Goal: Book appointment/travel/reservation

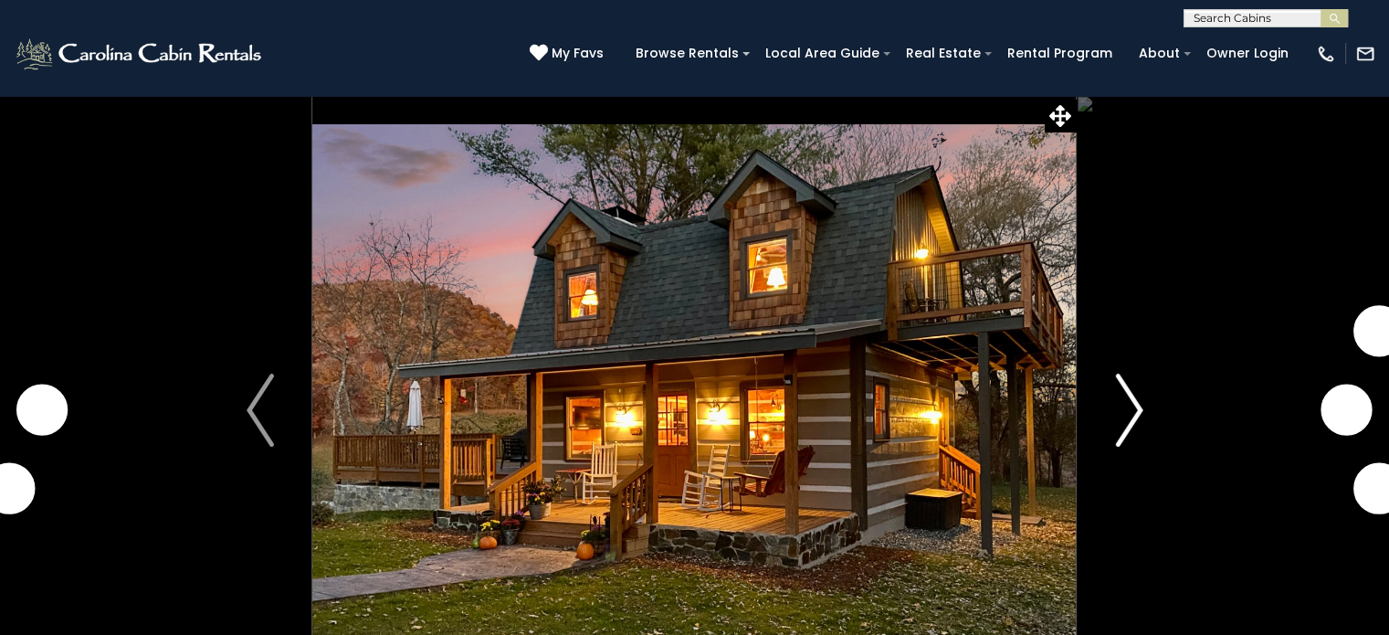
click at [1119, 400] on img "Next" at bounding box center [1128, 409] width 27 height 73
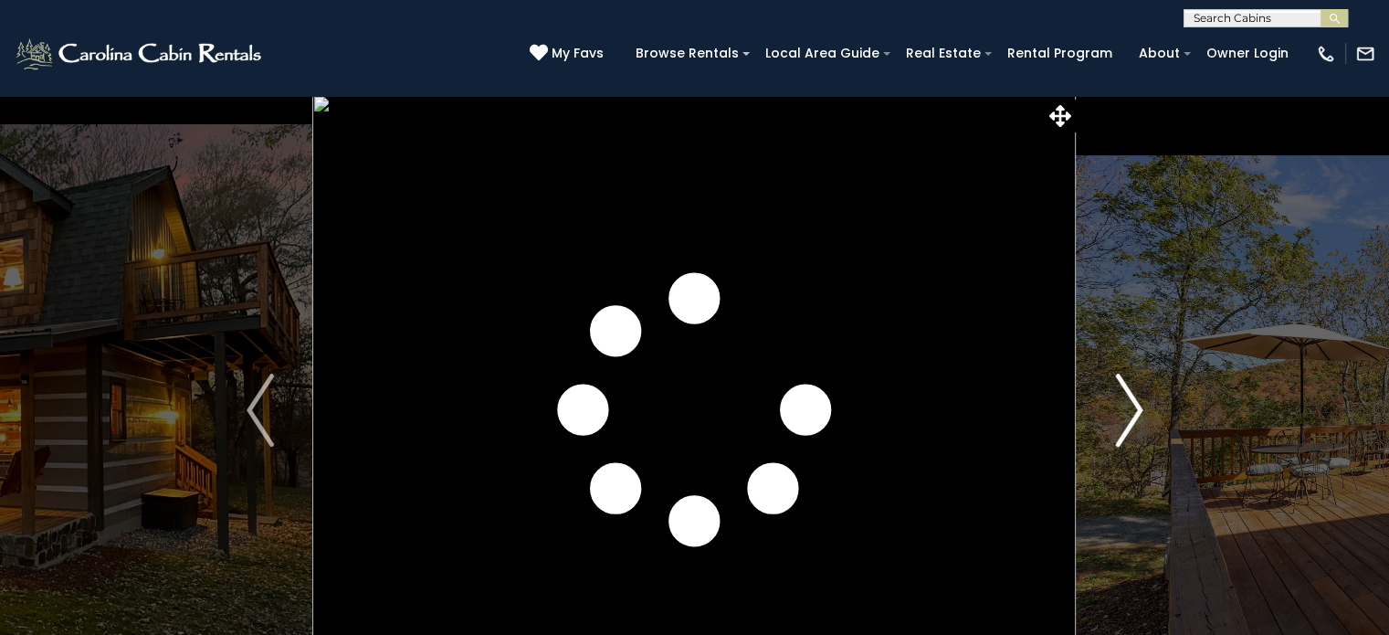
click at [1119, 400] on img "Next" at bounding box center [1128, 409] width 27 height 73
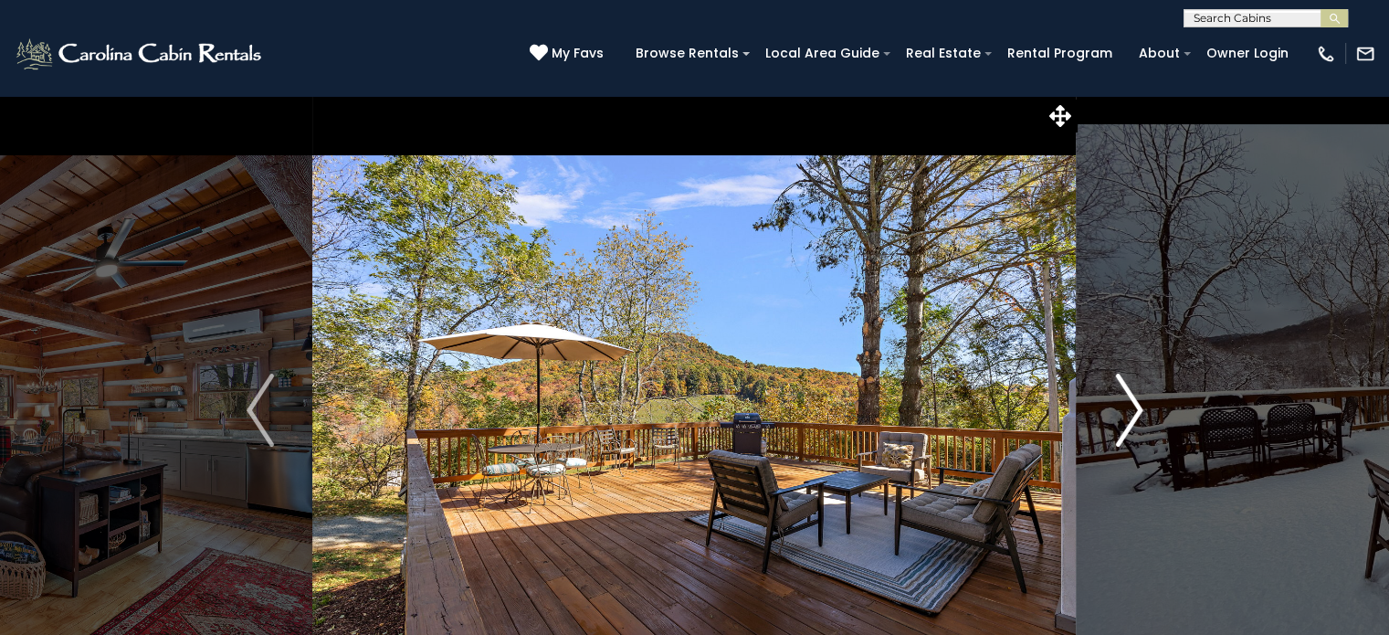
click at [1119, 400] on img "Next" at bounding box center [1128, 409] width 27 height 73
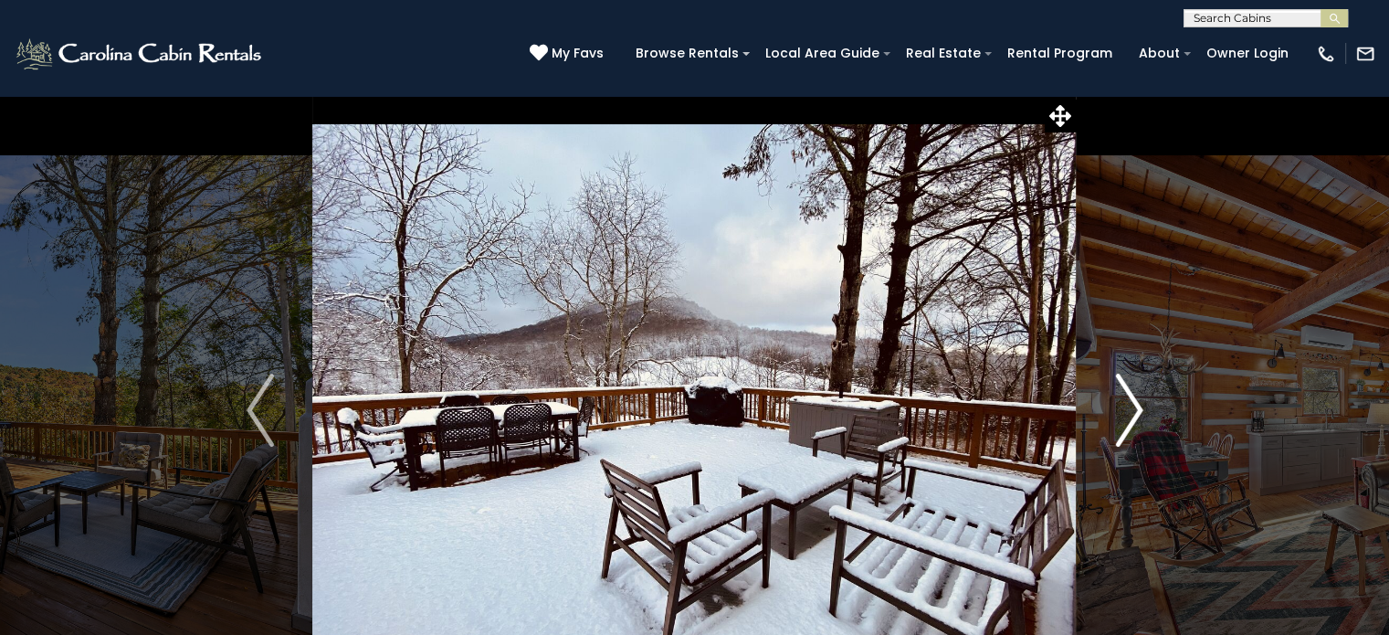
click at [1119, 400] on img "Next" at bounding box center [1128, 409] width 27 height 73
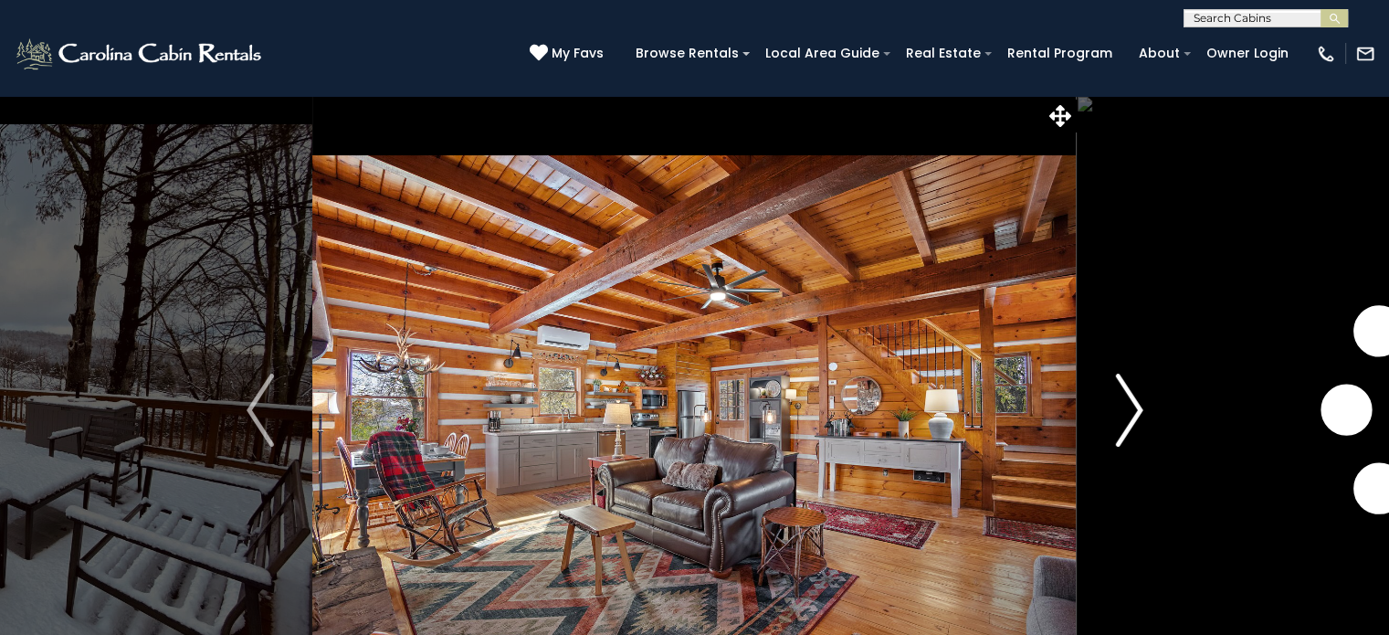
click at [1119, 400] on img "Next" at bounding box center [1128, 409] width 27 height 73
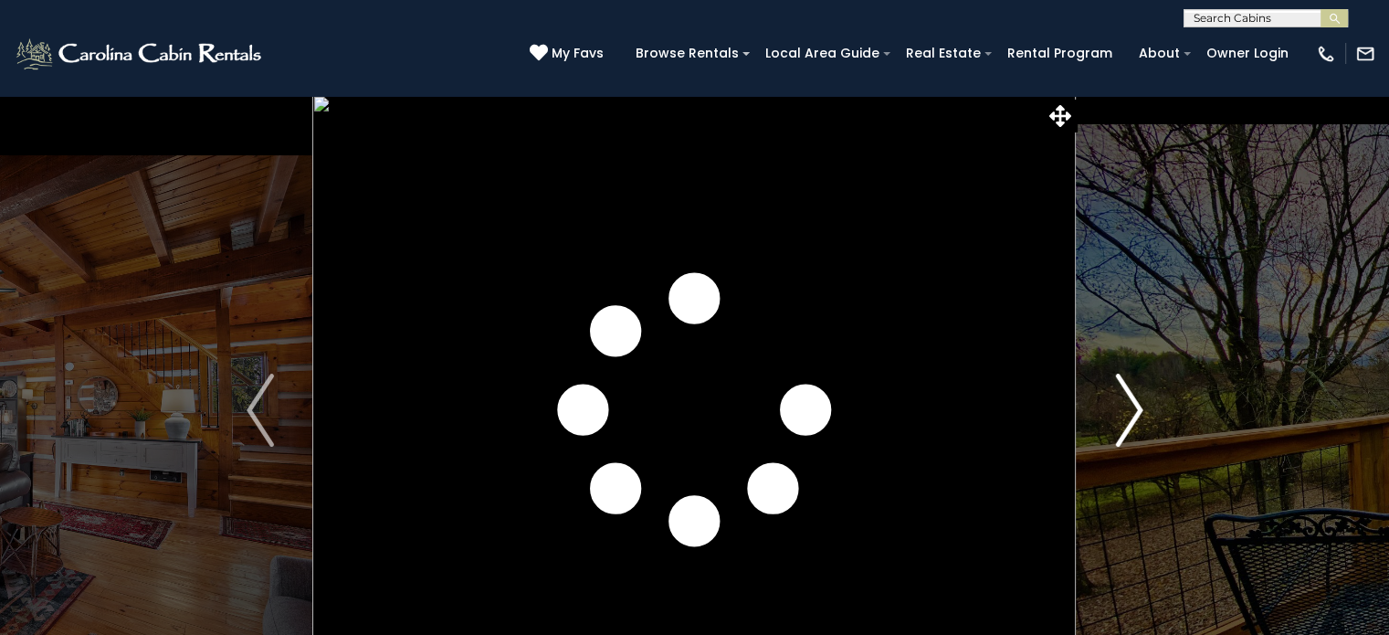
click at [1119, 400] on img "Next" at bounding box center [1128, 409] width 27 height 73
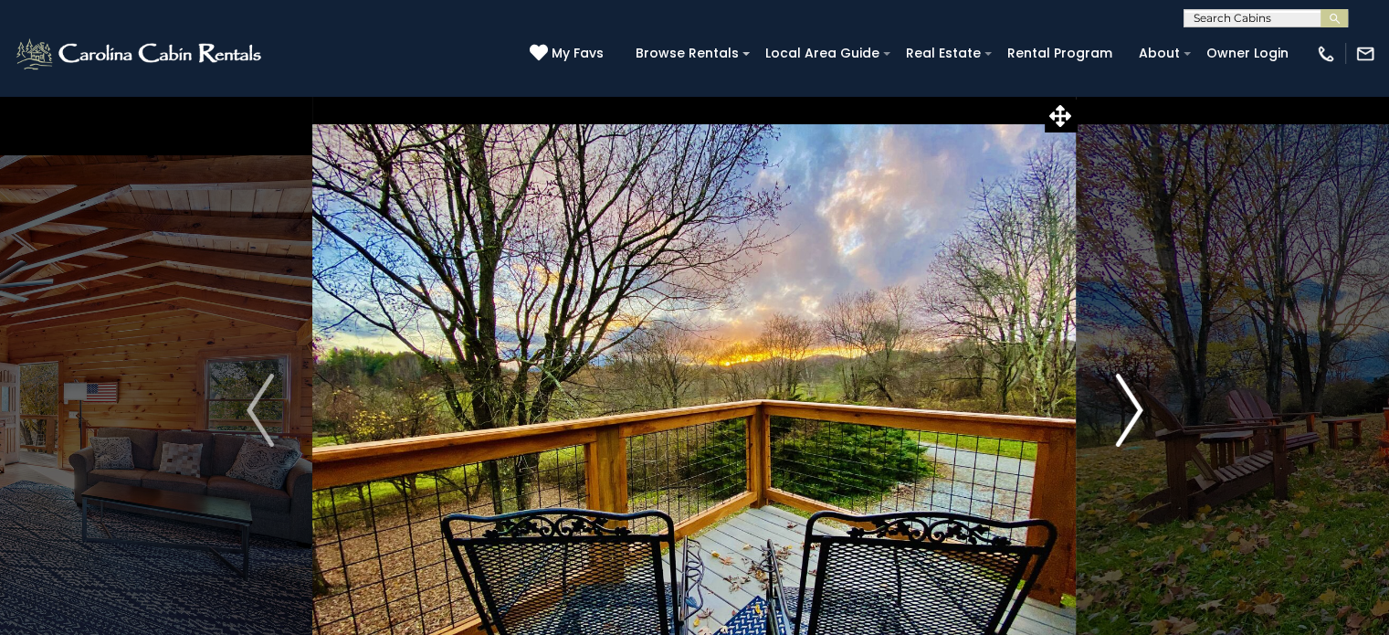
click at [1119, 400] on img "Next" at bounding box center [1128, 409] width 27 height 73
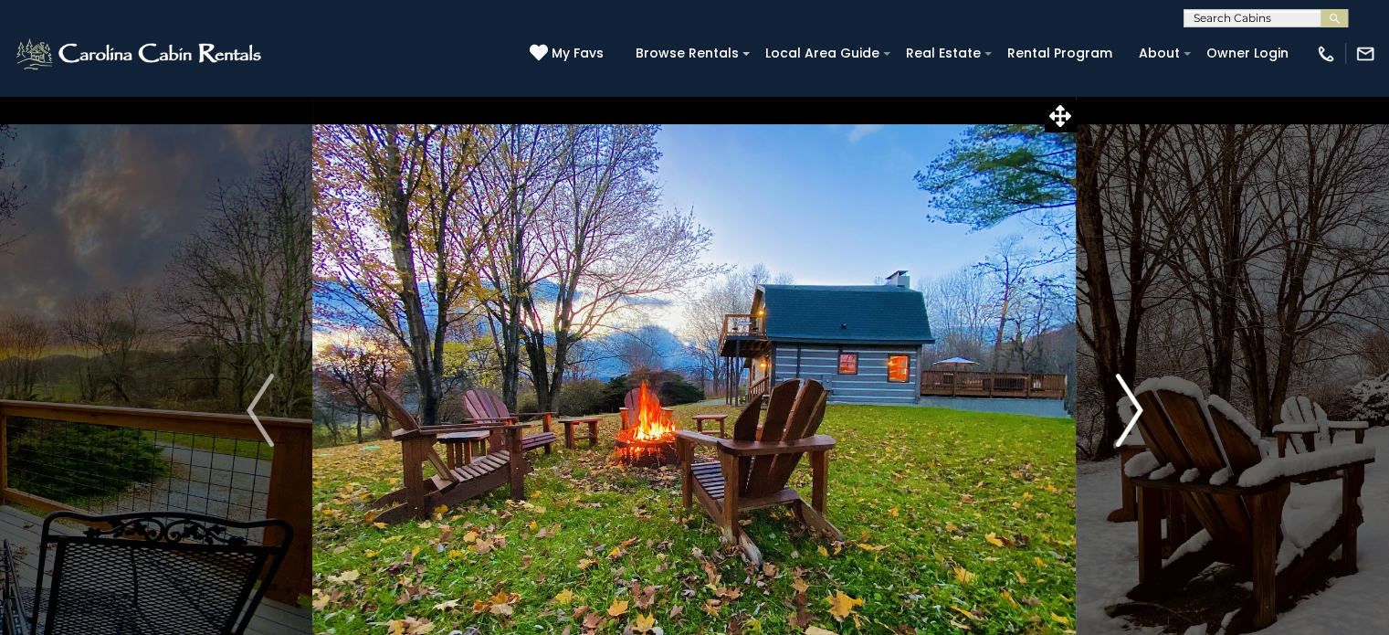
click at [1119, 400] on img "Next" at bounding box center [1128, 409] width 27 height 73
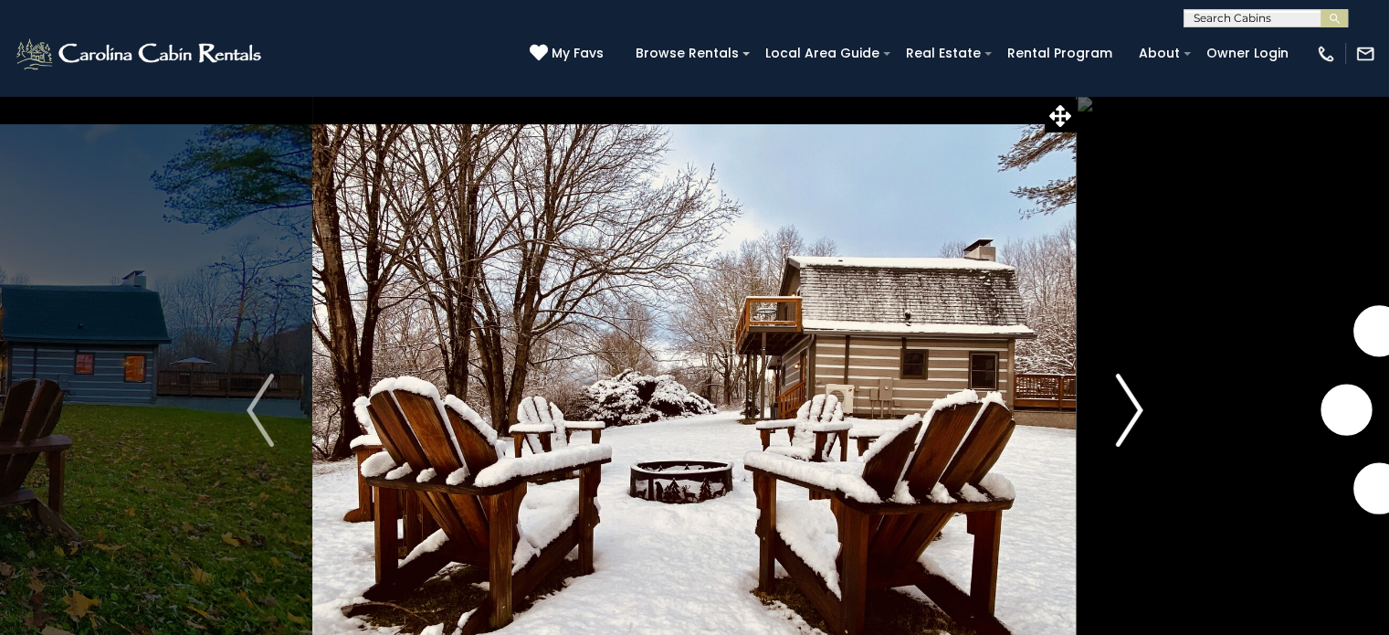
click at [1119, 400] on img "Next" at bounding box center [1128, 409] width 27 height 73
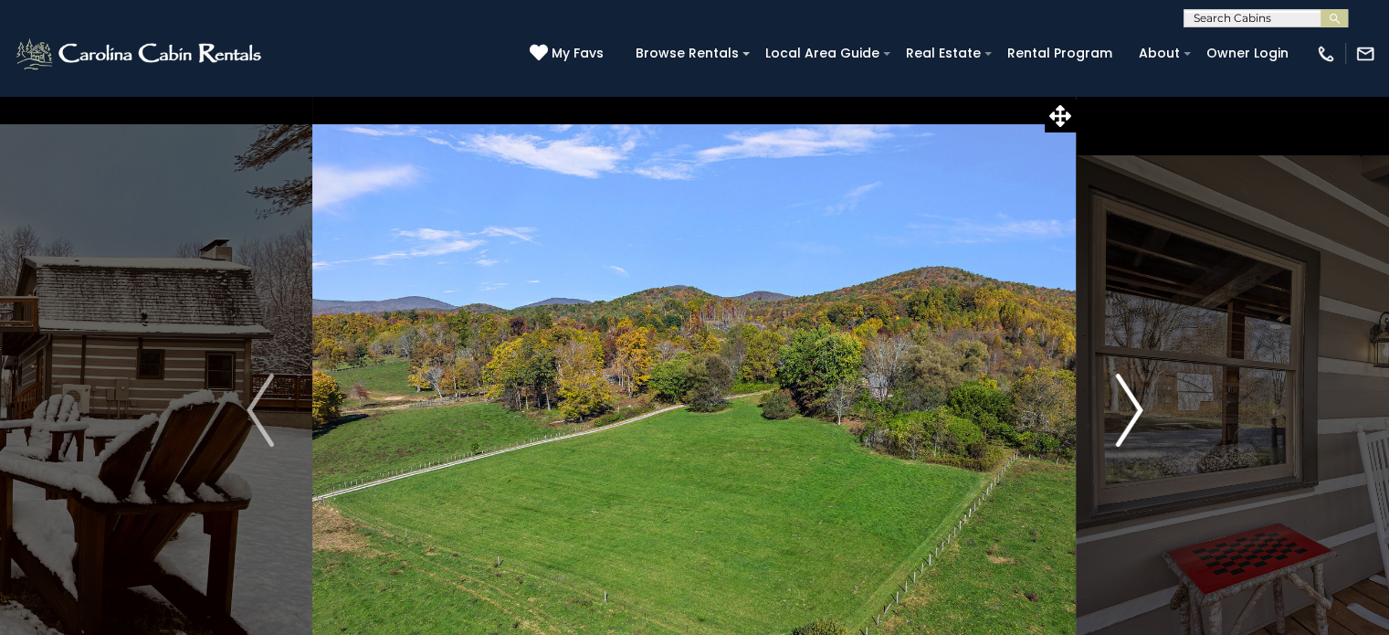
click at [1119, 400] on img "Next" at bounding box center [1128, 409] width 27 height 73
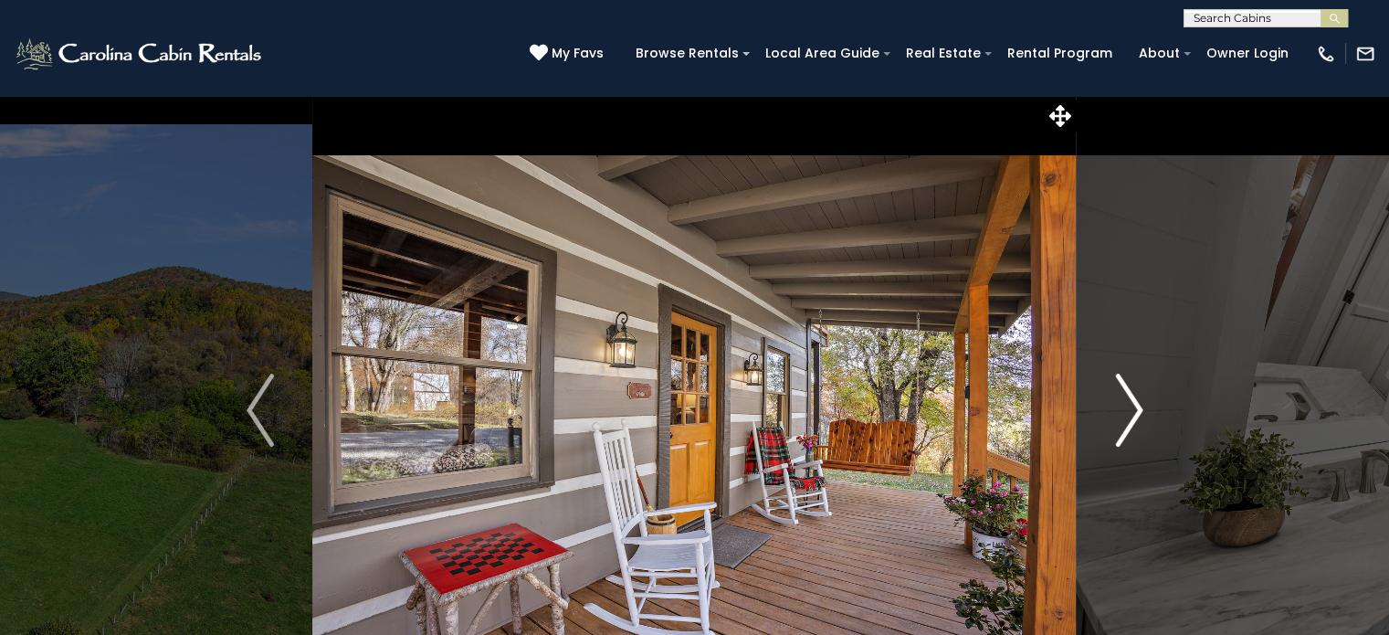
click at [1119, 400] on img "Next" at bounding box center [1128, 409] width 27 height 73
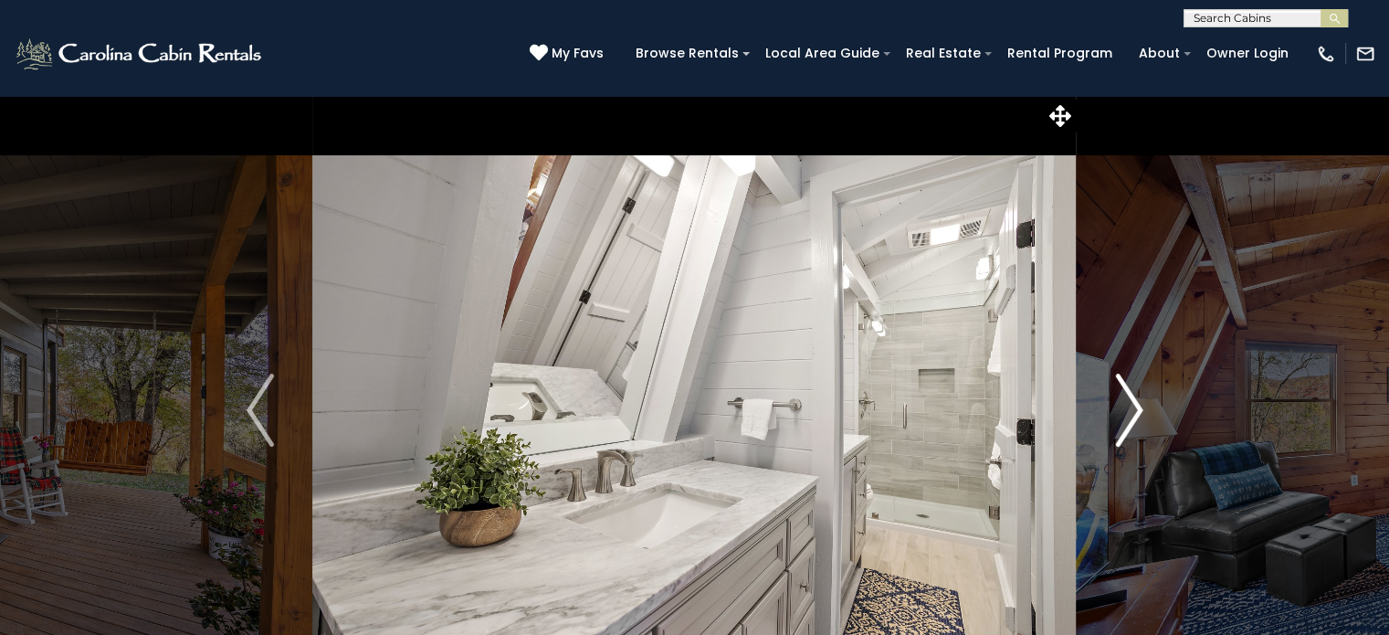
click at [1119, 400] on img "Next" at bounding box center [1128, 409] width 27 height 73
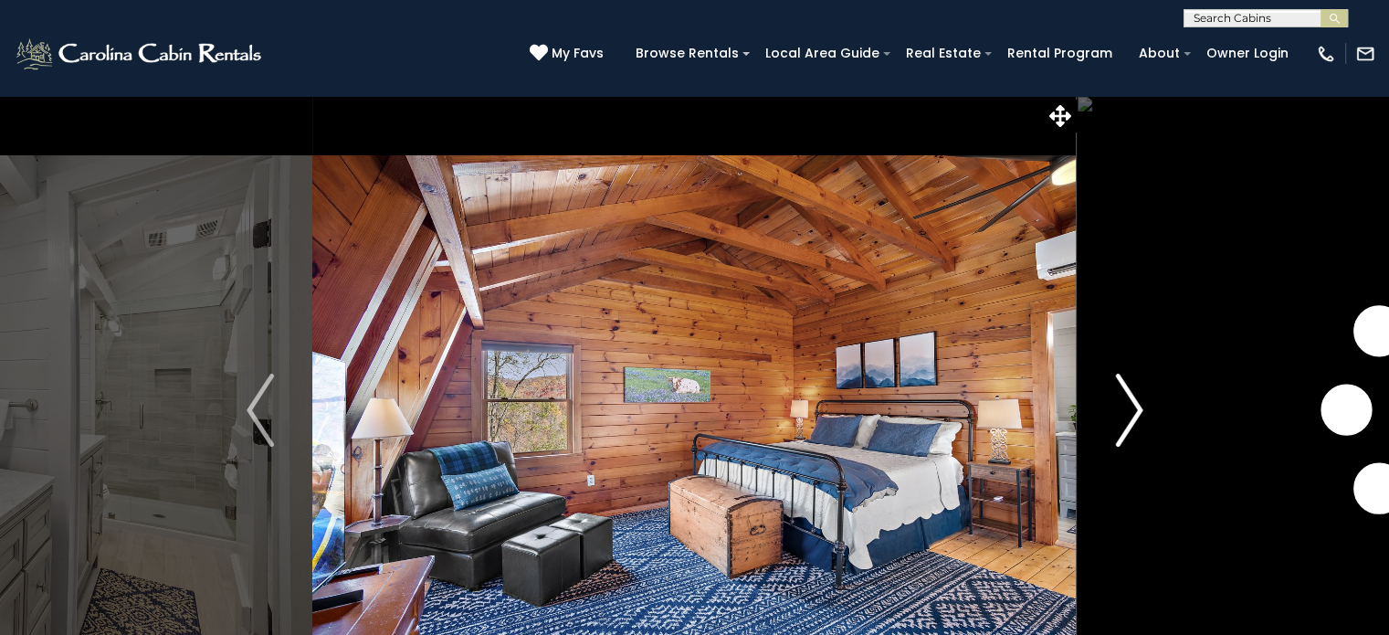
click at [1119, 400] on img "Next" at bounding box center [1128, 409] width 27 height 73
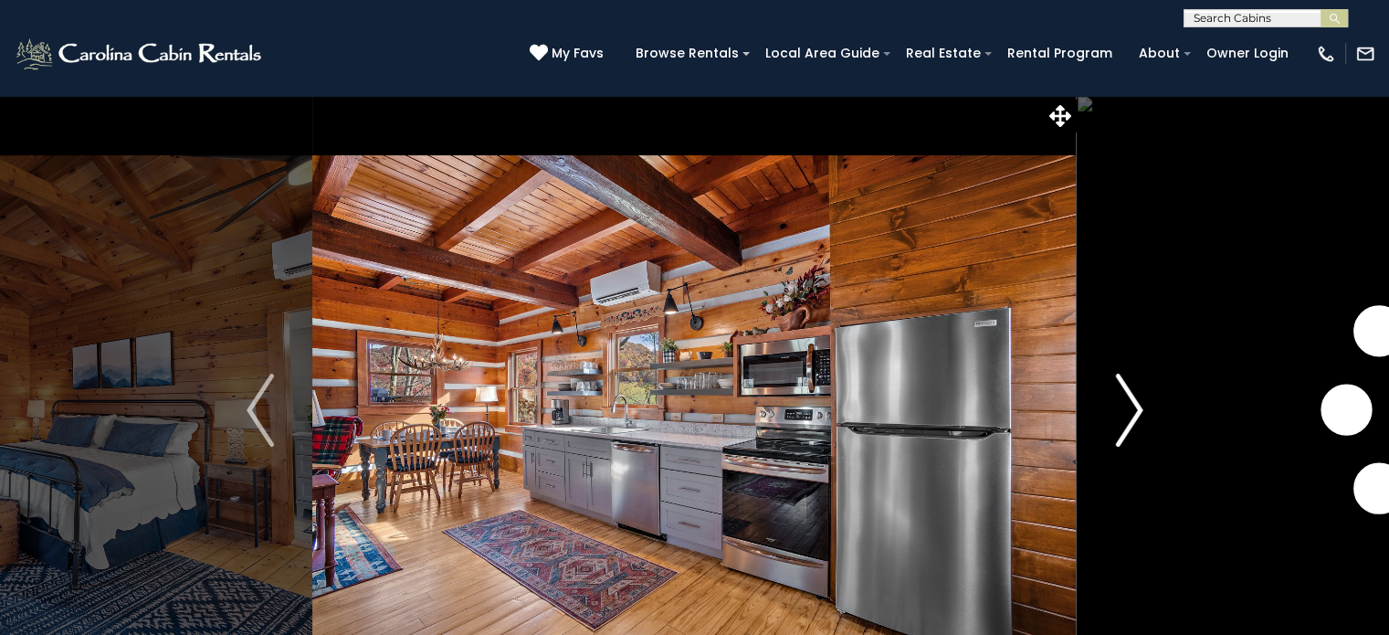
click at [1119, 400] on img "Next" at bounding box center [1128, 409] width 27 height 73
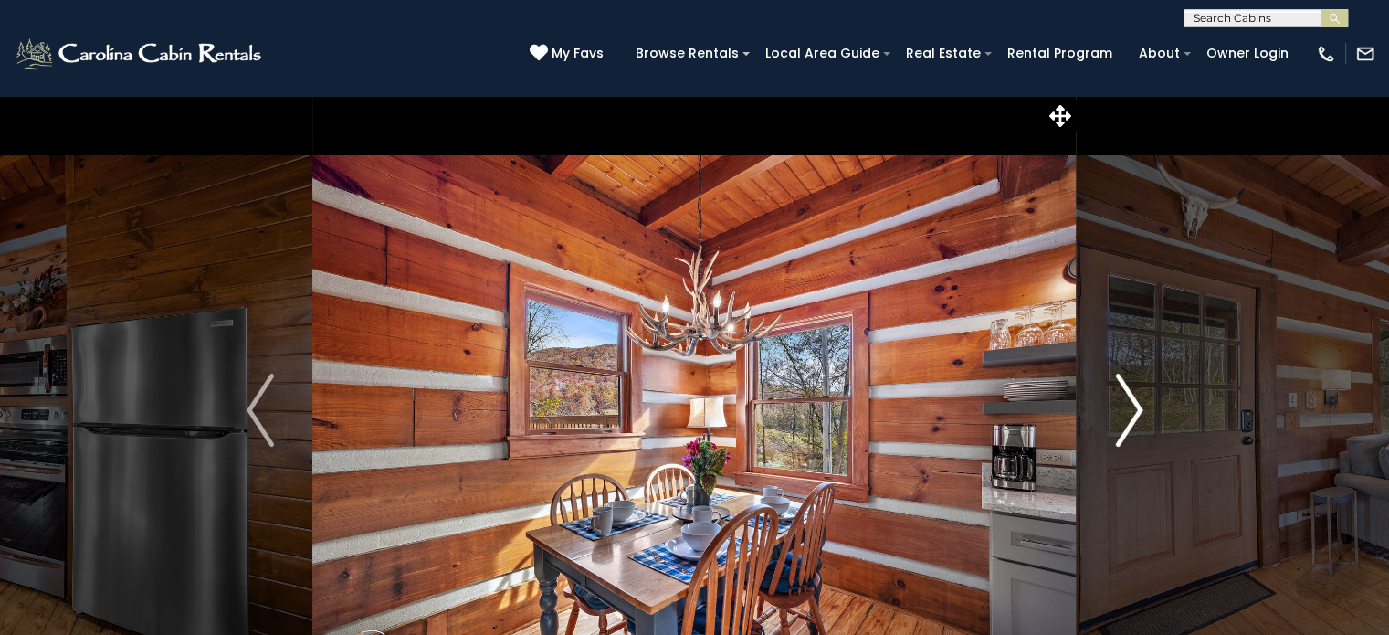
click at [1119, 400] on img "Next" at bounding box center [1128, 409] width 27 height 73
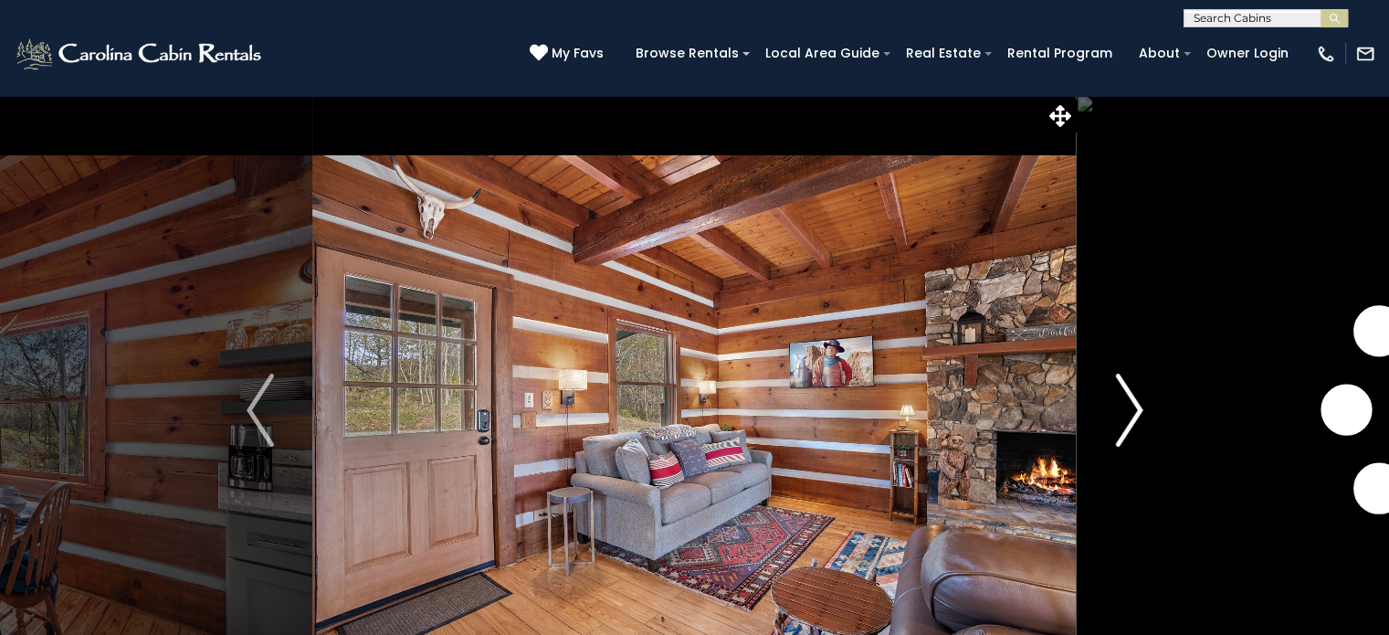
click at [1119, 400] on img "Next" at bounding box center [1128, 409] width 27 height 73
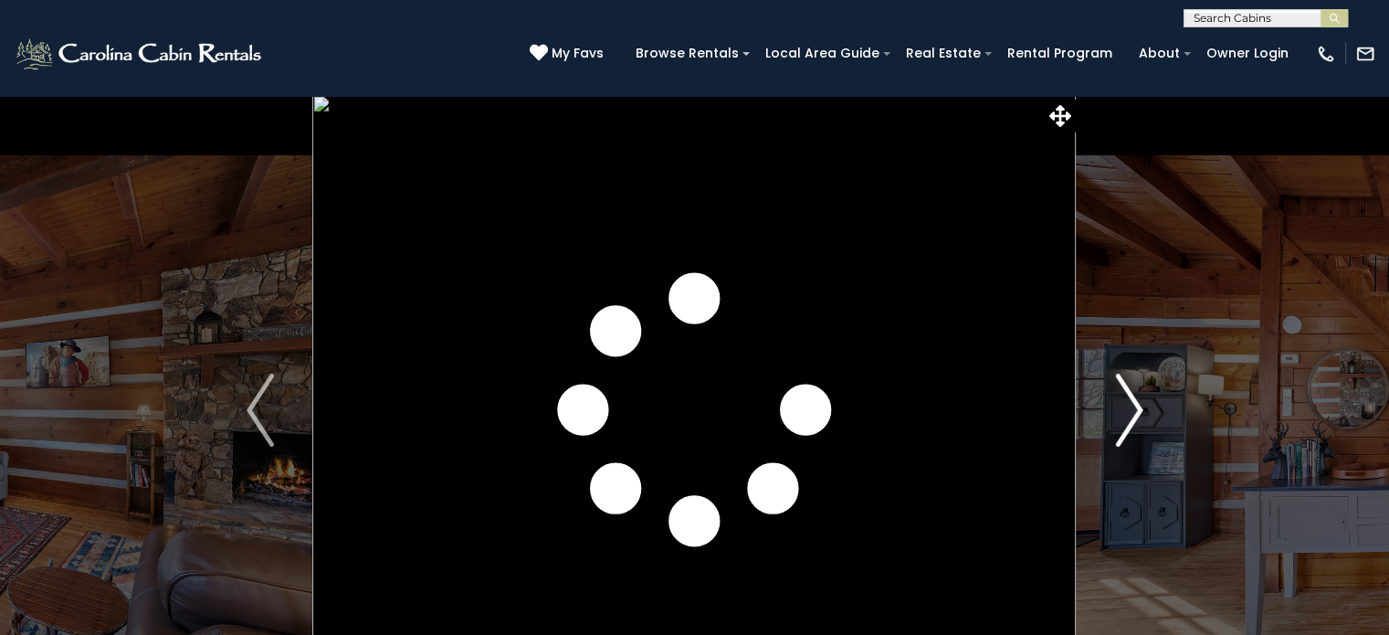
click at [1119, 400] on img "Next" at bounding box center [1128, 409] width 27 height 73
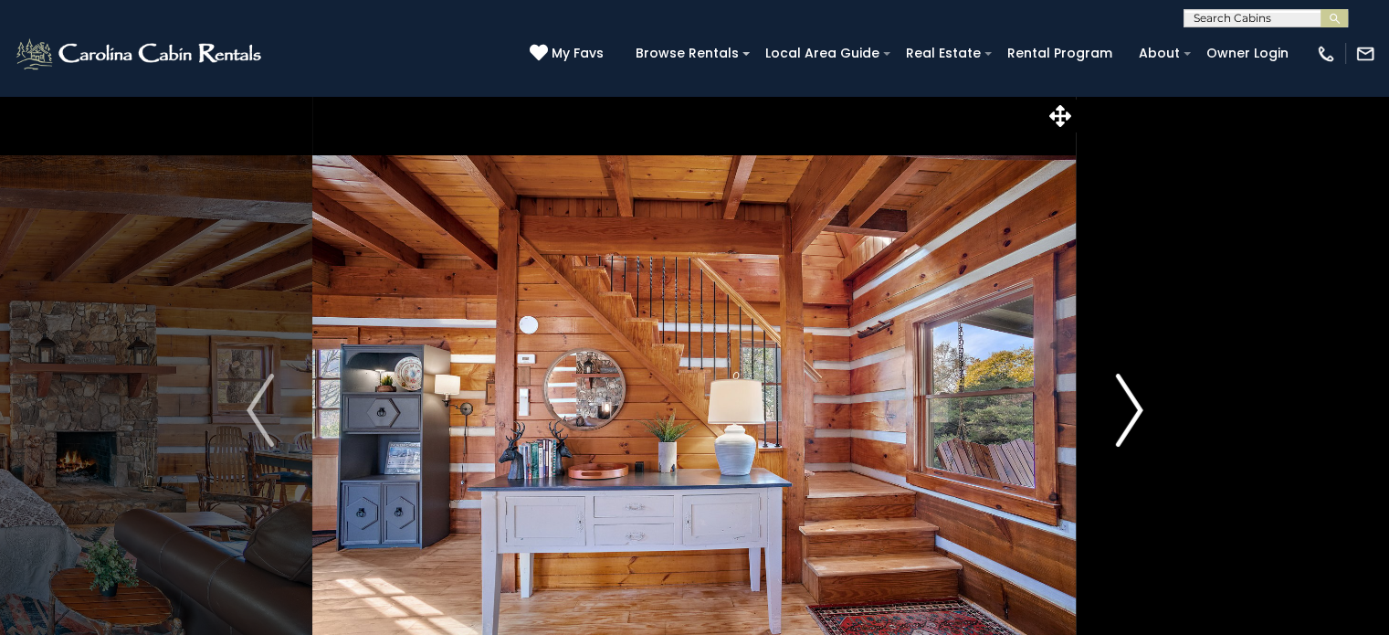
click at [1119, 400] on img "Next" at bounding box center [1128, 409] width 27 height 73
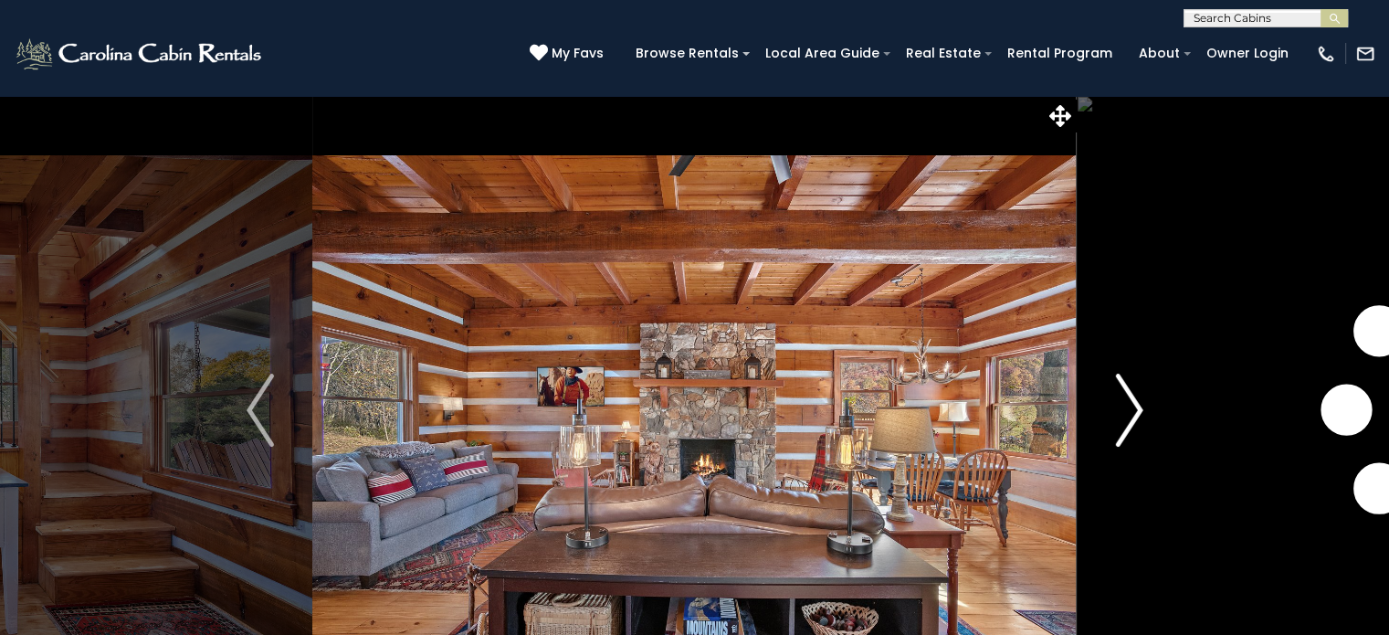
click at [1119, 400] on img "Next" at bounding box center [1128, 409] width 27 height 73
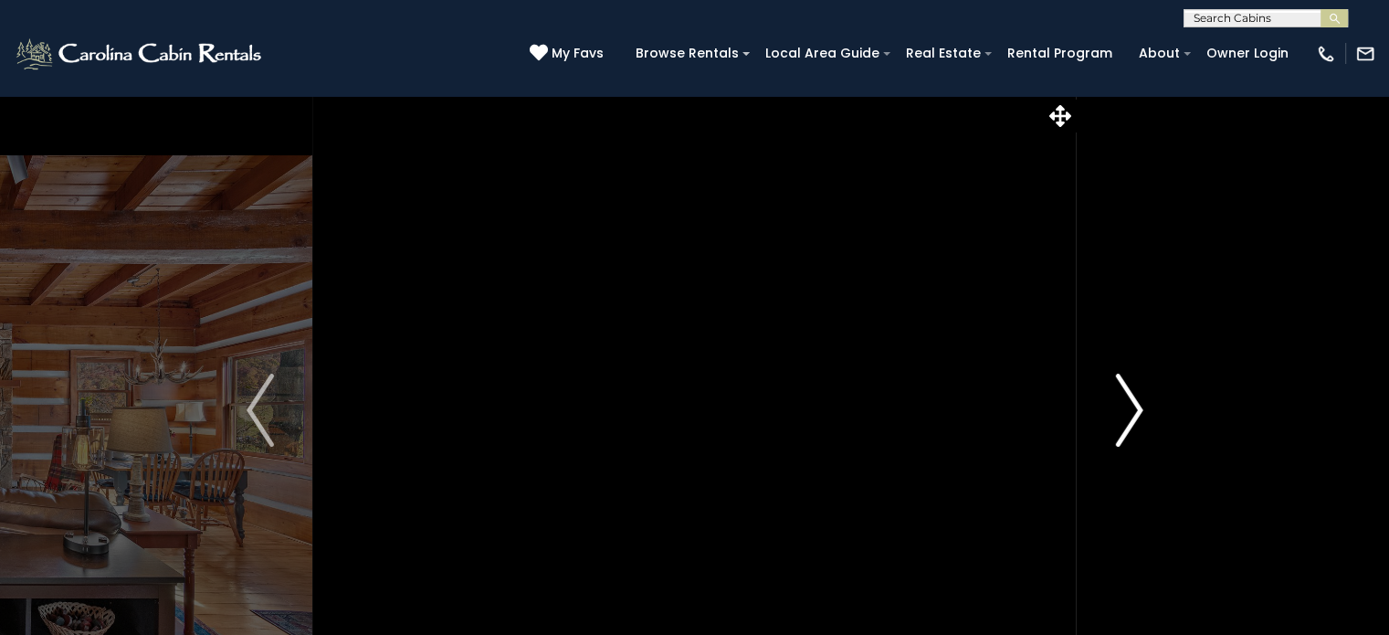
click at [1119, 400] on img "Next" at bounding box center [1128, 409] width 27 height 73
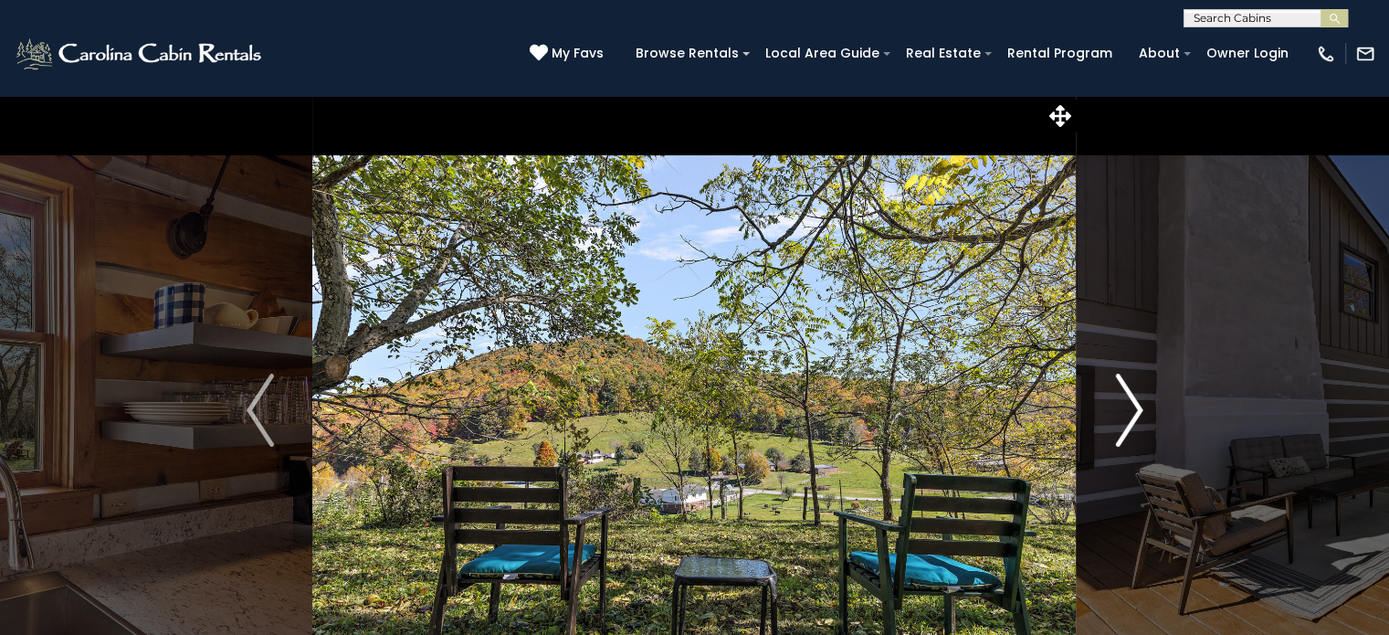
click at [1119, 400] on img "Next" at bounding box center [1128, 409] width 27 height 73
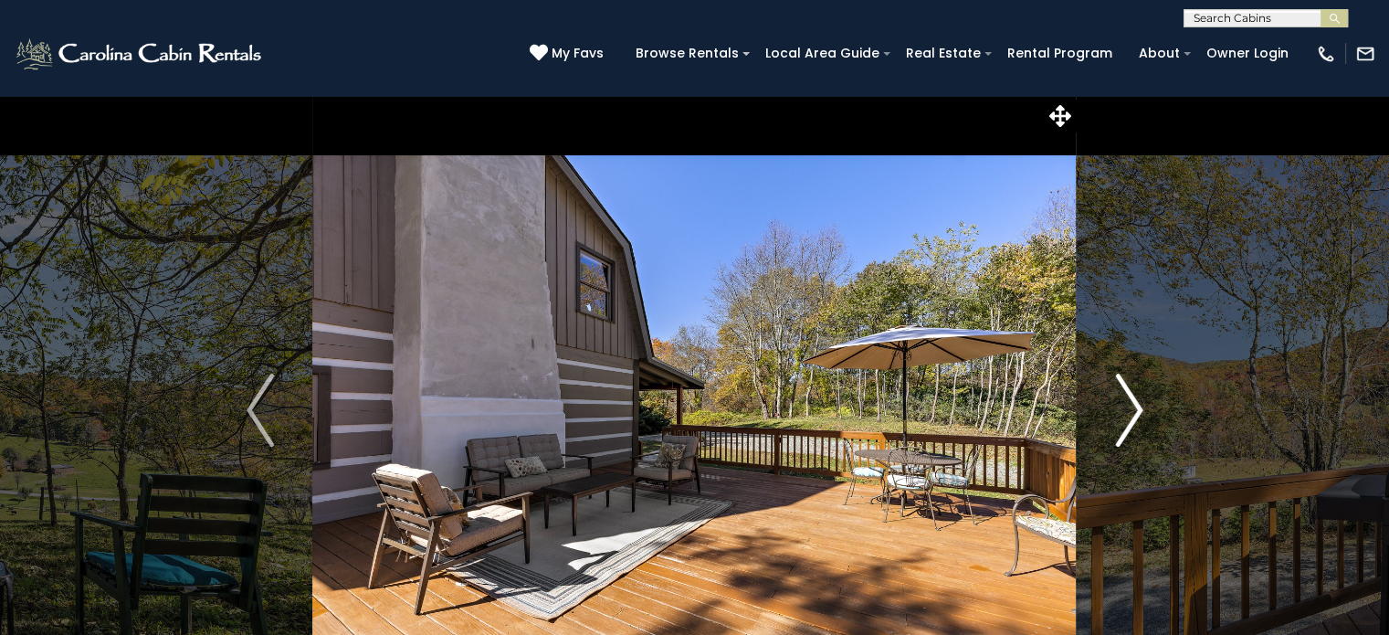
click at [1119, 400] on img "Next" at bounding box center [1128, 409] width 27 height 73
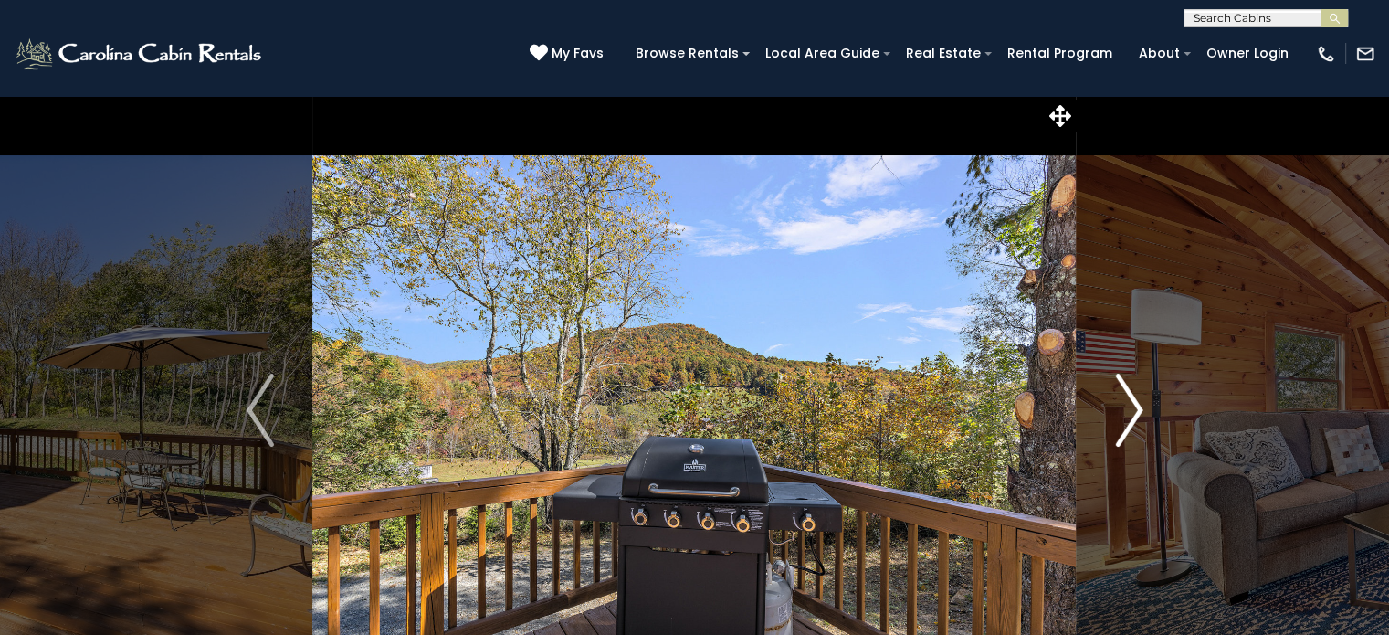
click at [1119, 400] on img "Next" at bounding box center [1128, 409] width 27 height 73
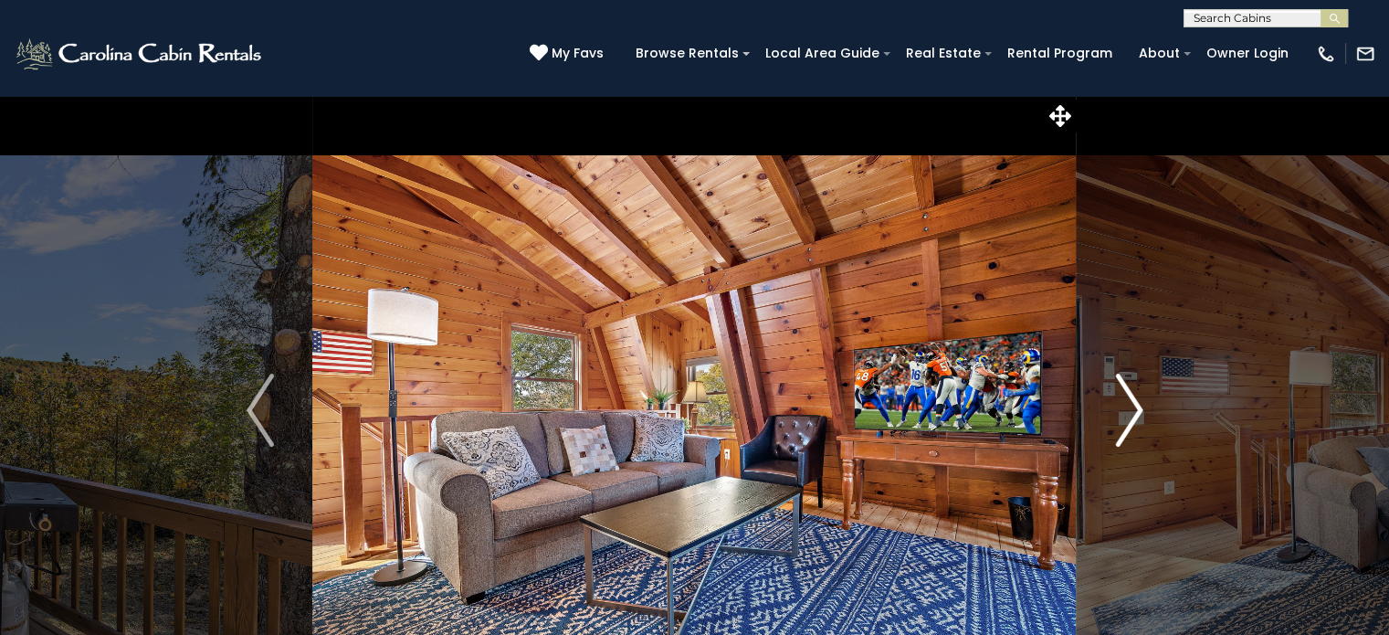
click at [1119, 400] on img "Next" at bounding box center [1128, 409] width 27 height 73
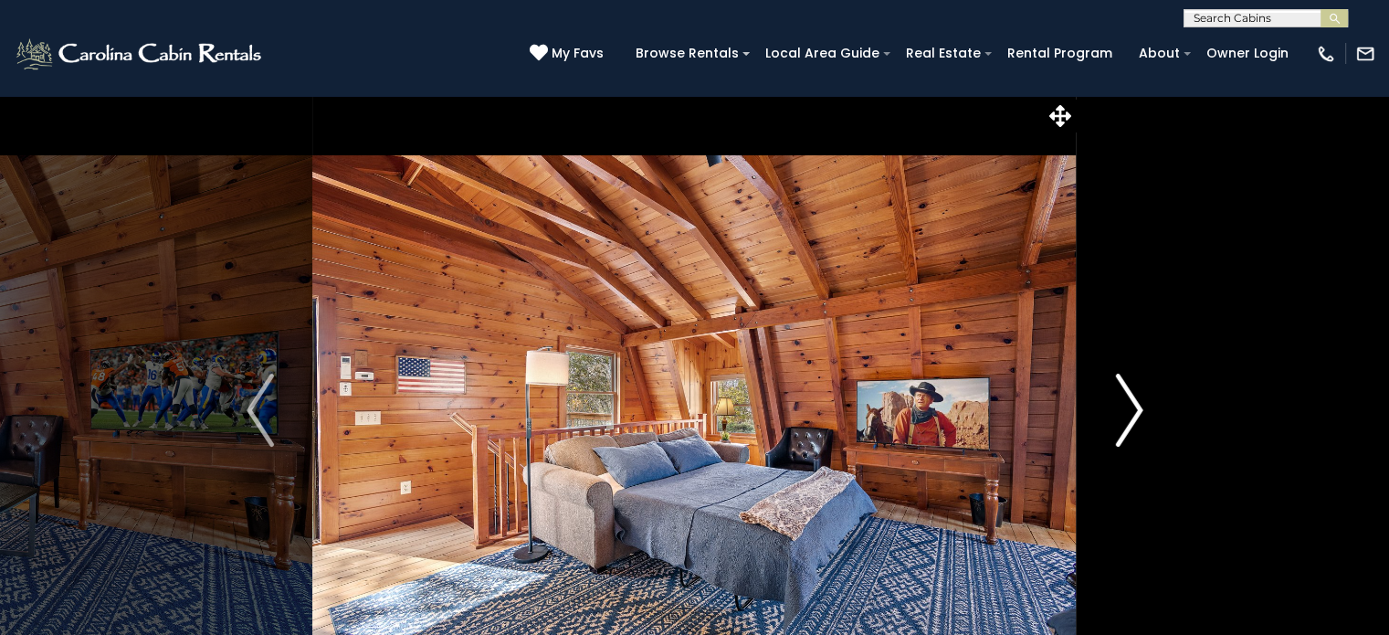
click at [1119, 400] on img "Next" at bounding box center [1128, 409] width 27 height 73
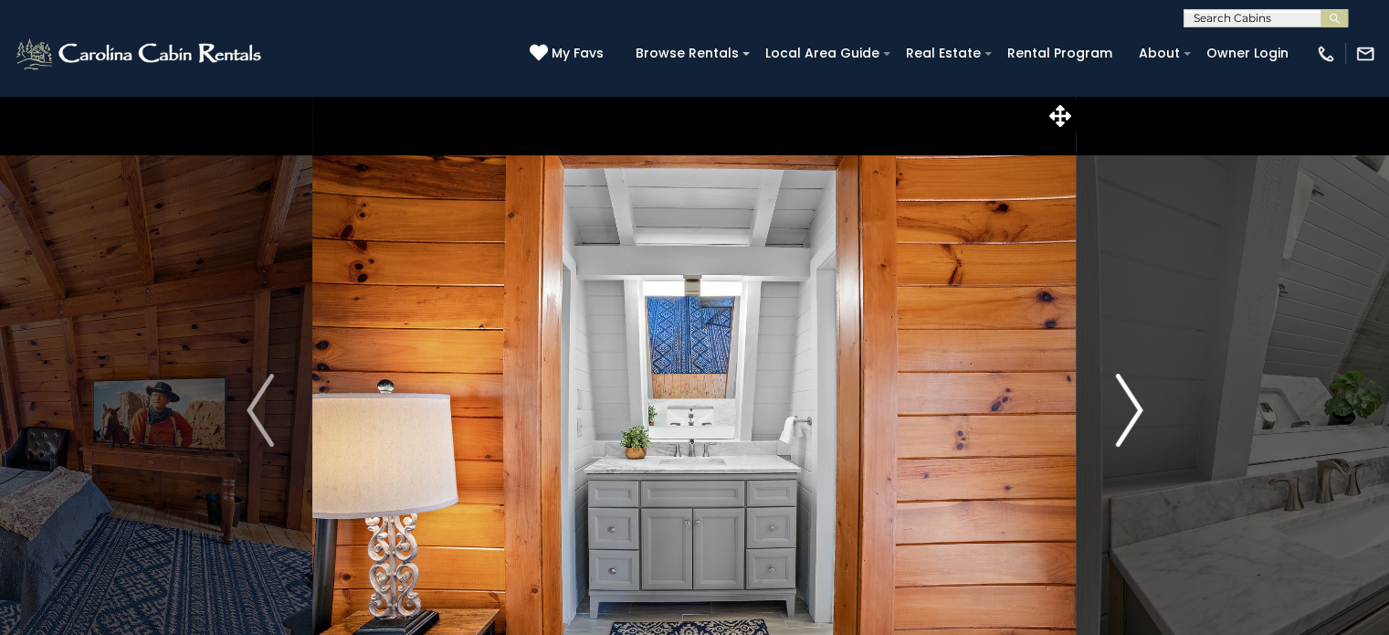
click at [1119, 400] on img "Next" at bounding box center [1128, 409] width 27 height 73
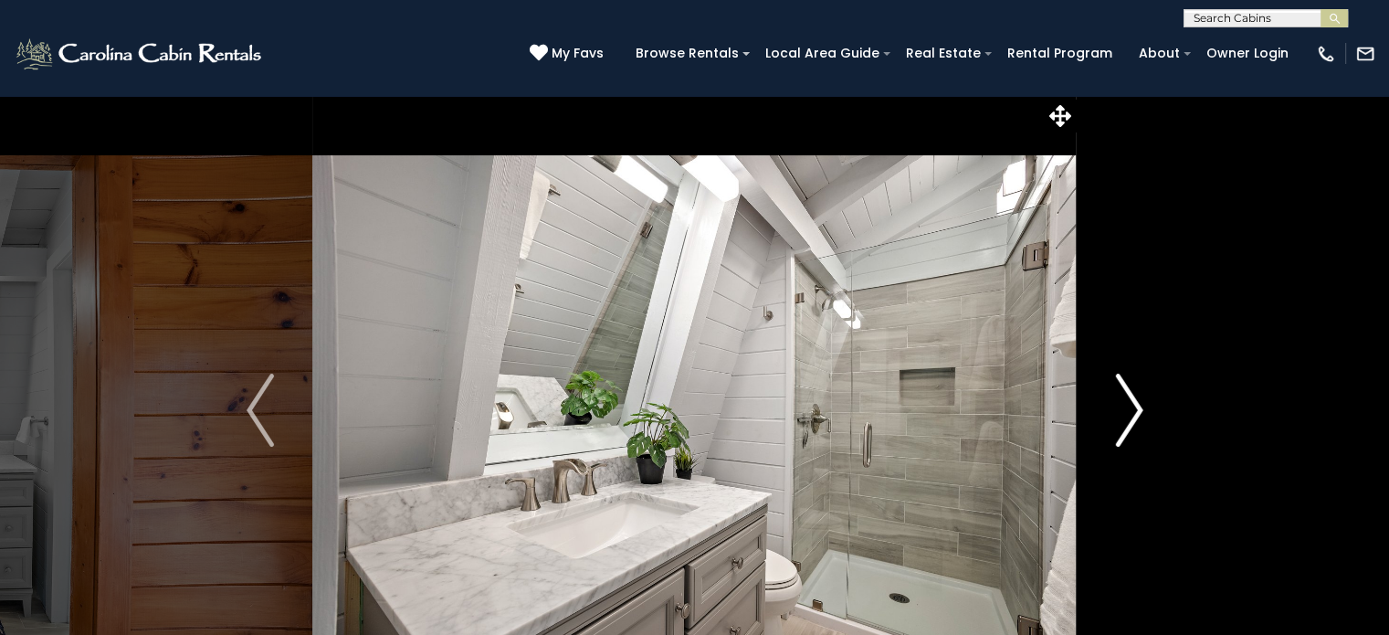
click at [1119, 400] on img "Next" at bounding box center [1128, 409] width 27 height 73
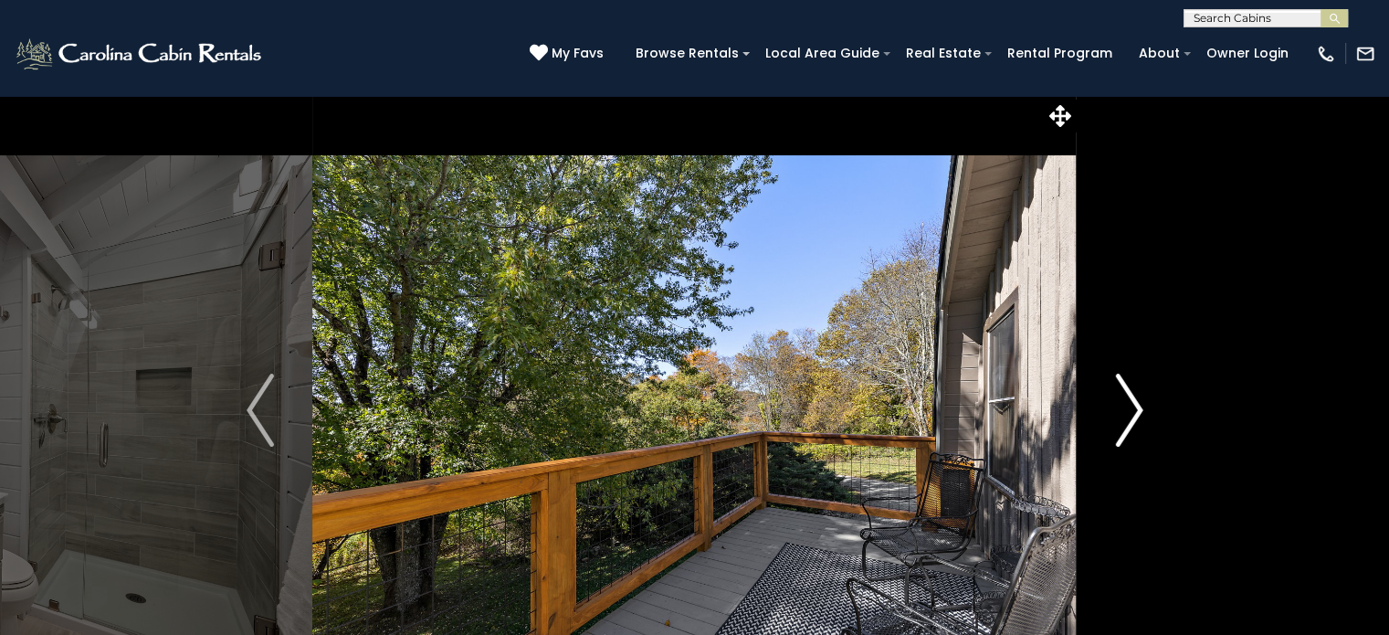
click at [1119, 400] on img "Next" at bounding box center [1128, 409] width 27 height 73
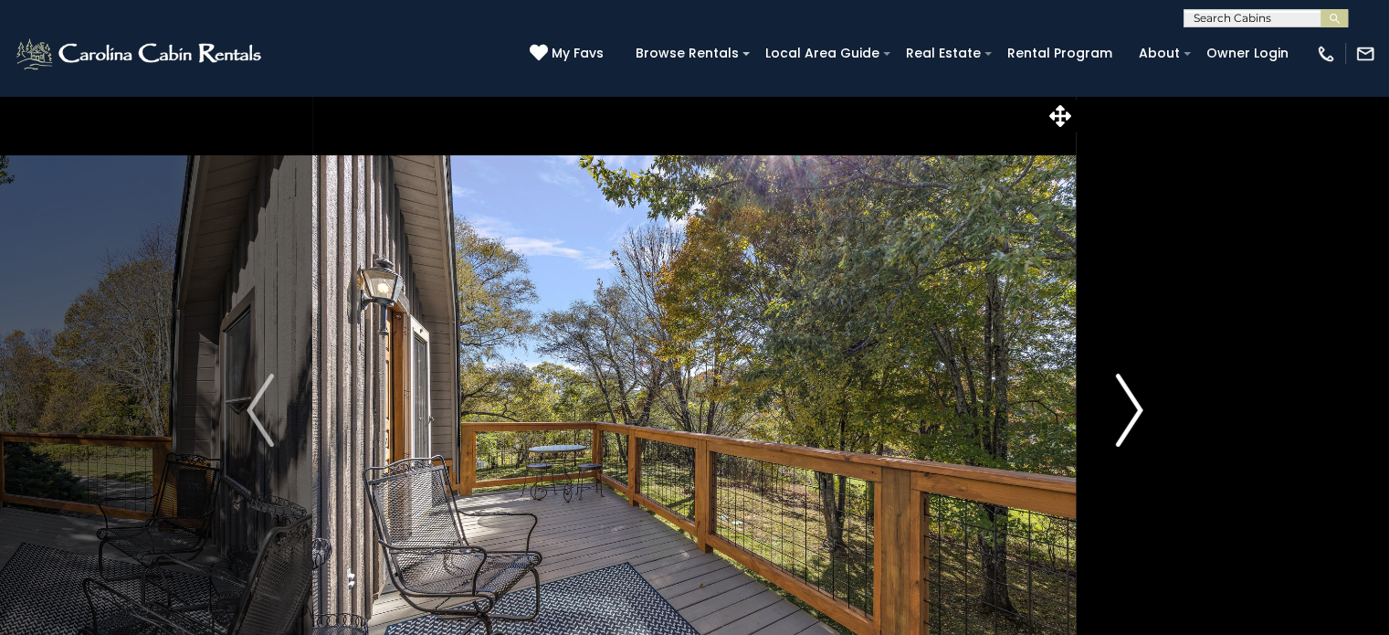
click at [1119, 400] on img "Next" at bounding box center [1128, 409] width 27 height 73
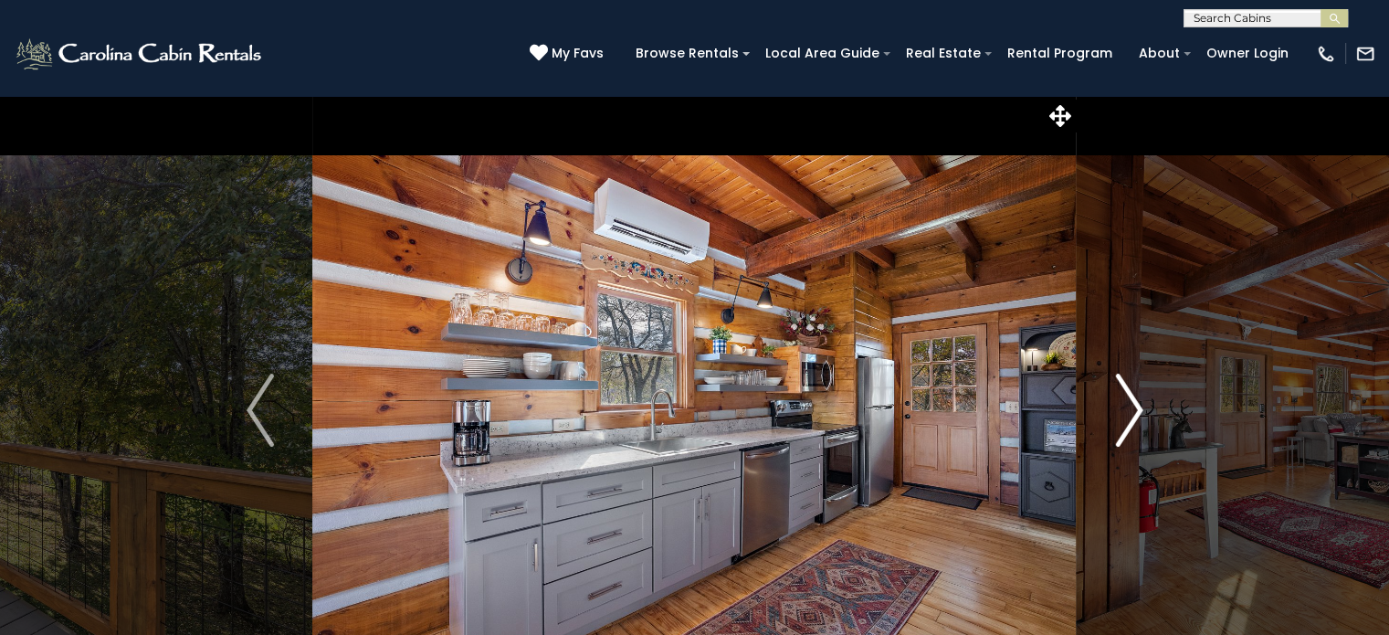
click at [1119, 400] on img "Next" at bounding box center [1128, 409] width 27 height 73
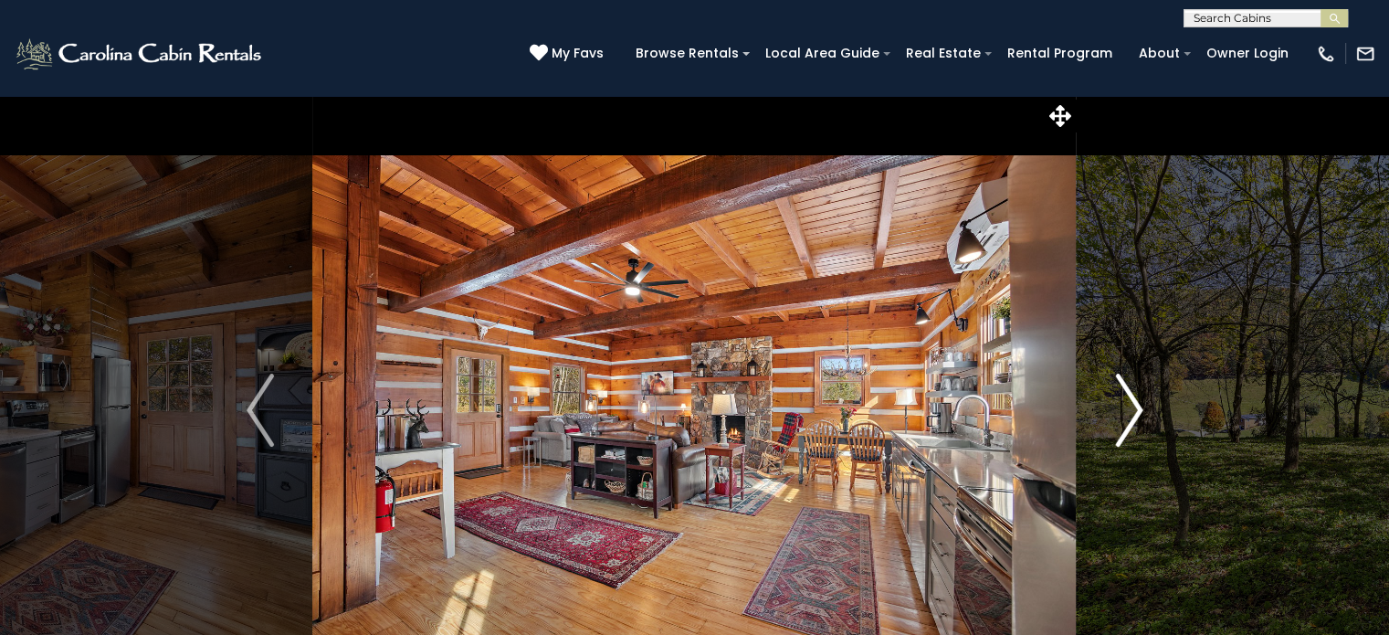
click at [1119, 400] on img "Next" at bounding box center [1128, 409] width 27 height 73
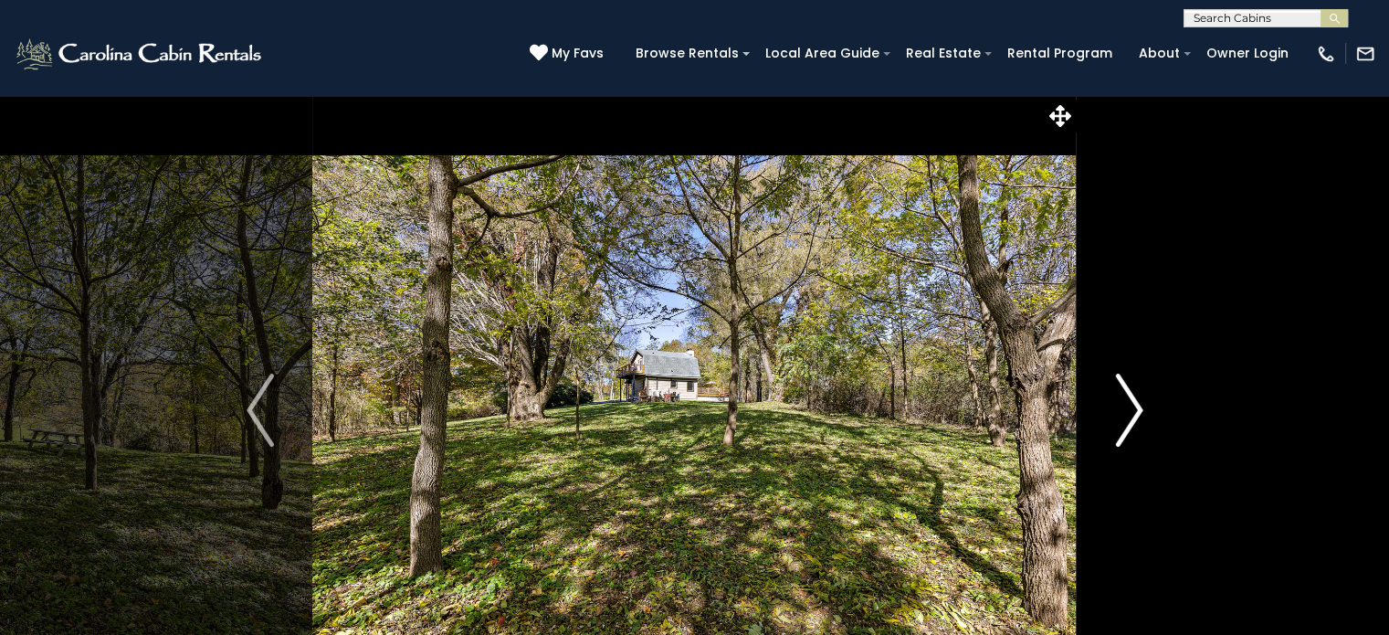
click at [1119, 400] on img "Next" at bounding box center [1128, 409] width 27 height 73
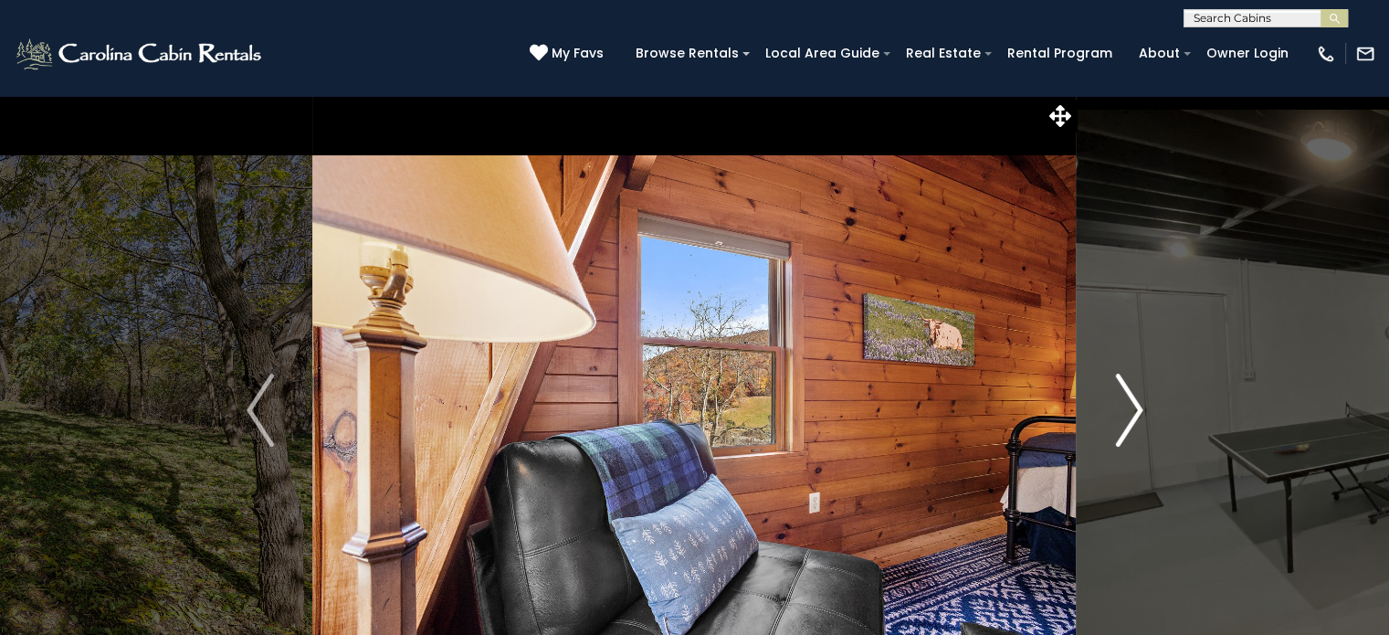
click at [1119, 400] on img "Next" at bounding box center [1128, 409] width 27 height 73
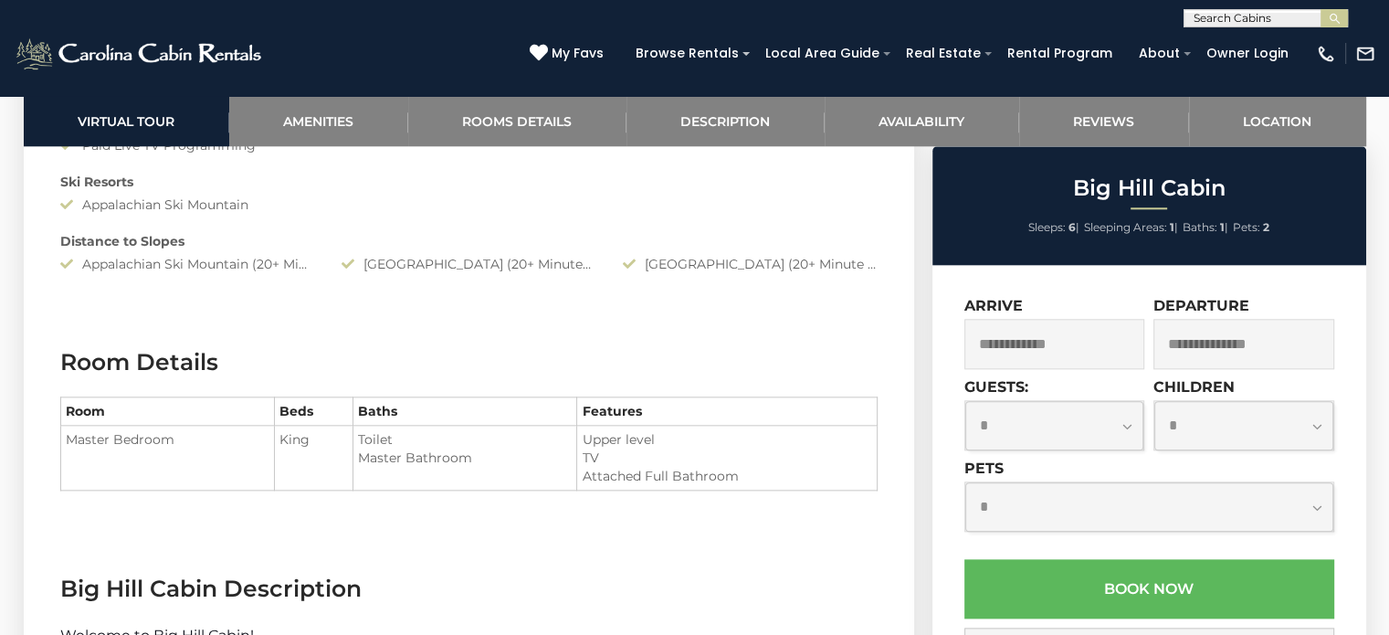
scroll to position [1957, 0]
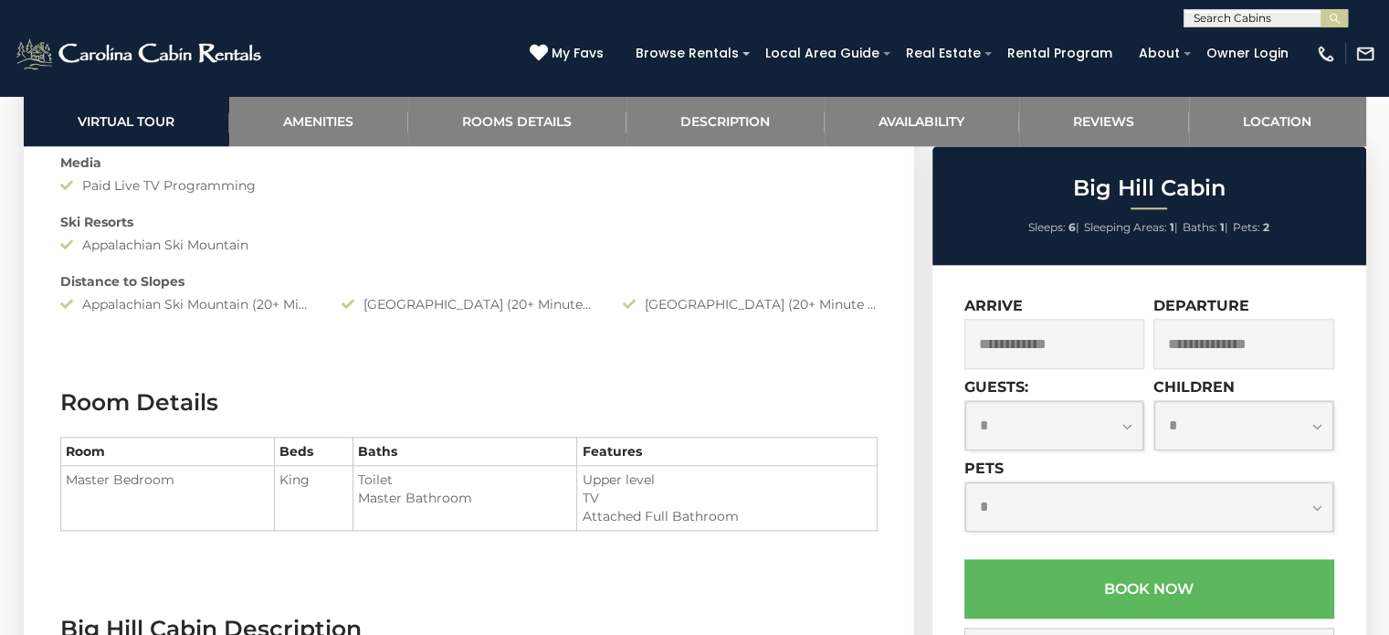
click at [1028, 353] on input "text" at bounding box center [1054, 344] width 181 height 50
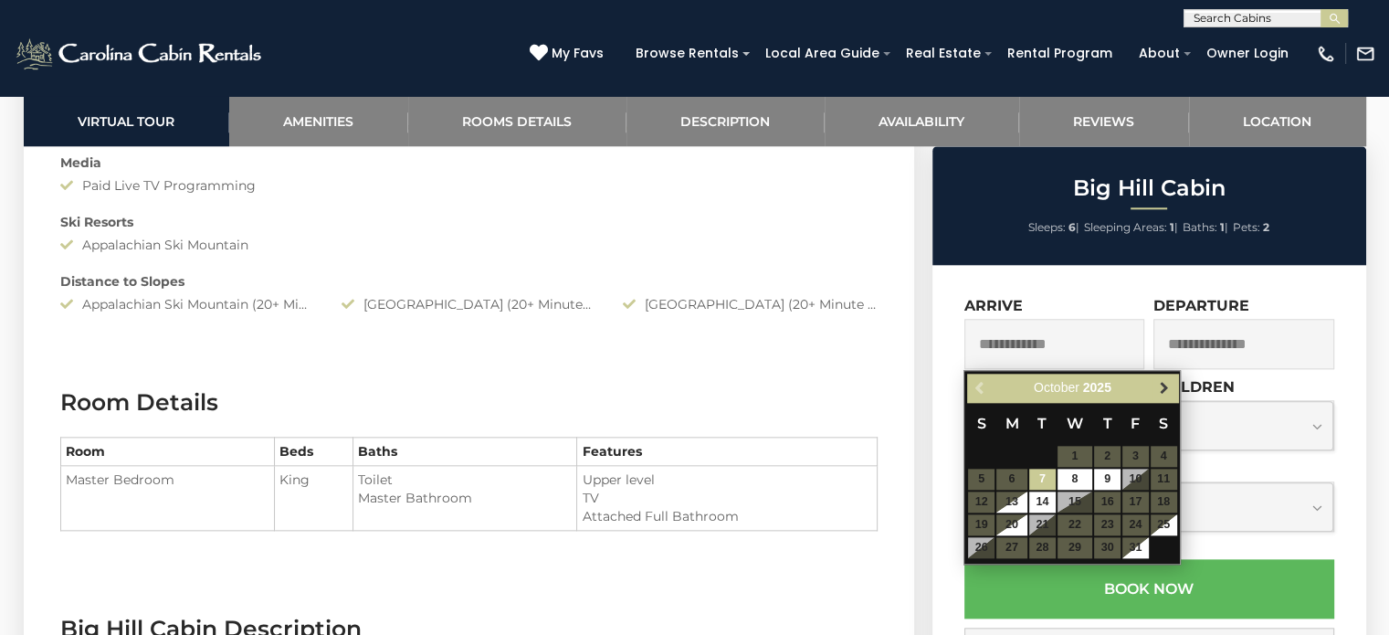
click at [1165, 377] on link "Next" at bounding box center [1163, 387] width 23 height 23
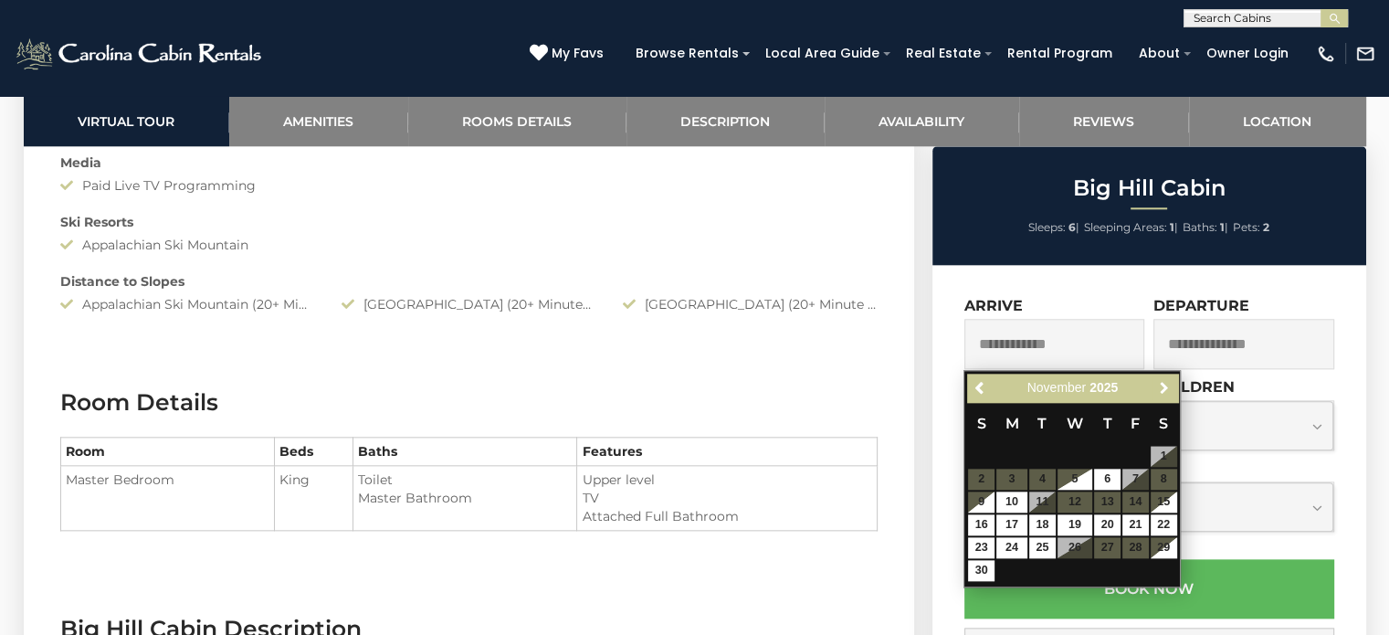
click at [1165, 377] on link "Next" at bounding box center [1163, 387] width 23 height 23
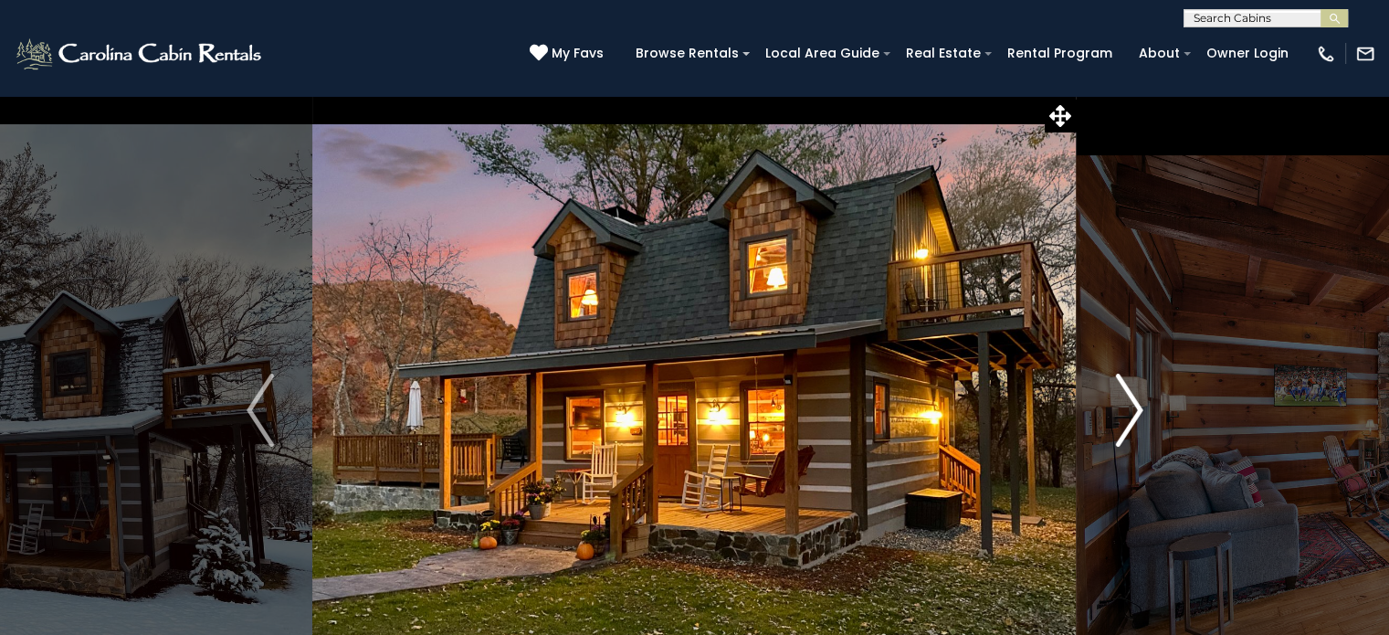
click at [1139, 399] on img "Next" at bounding box center [1128, 409] width 27 height 73
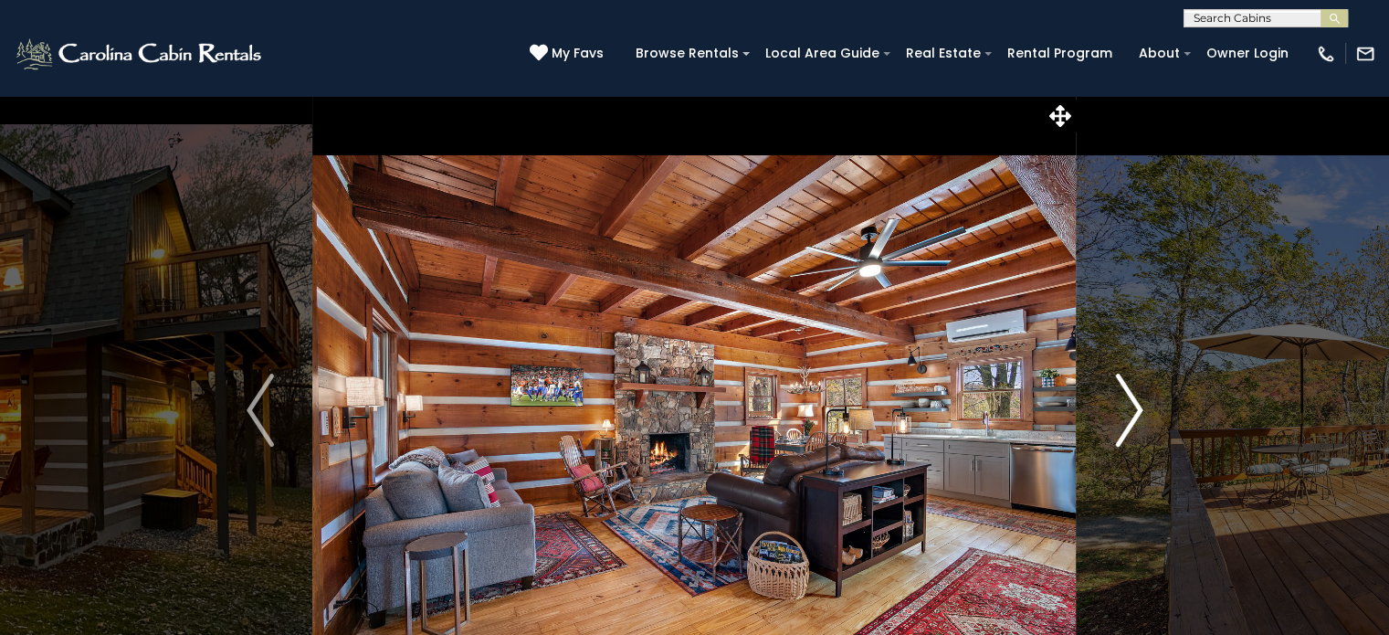
click at [1139, 399] on img "Next" at bounding box center [1128, 409] width 27 height 73
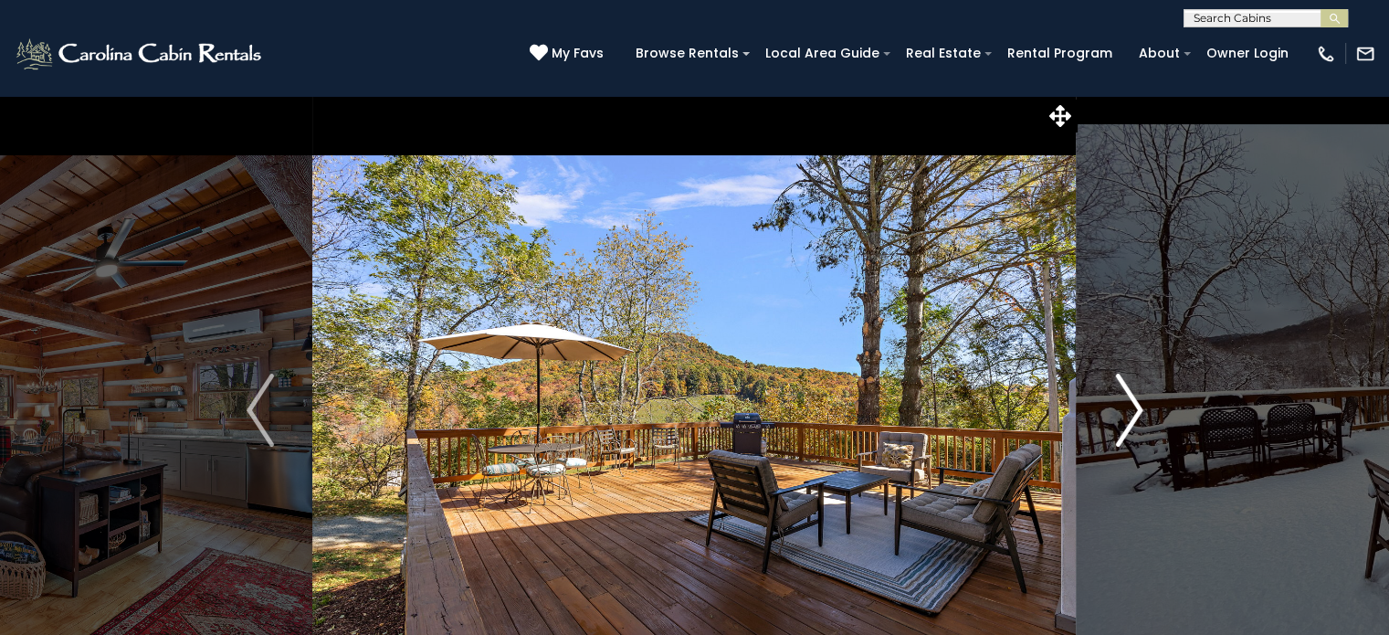
click at [1139, 399] on img "Next" at bounding box center [1128, 409] width 27 height 73
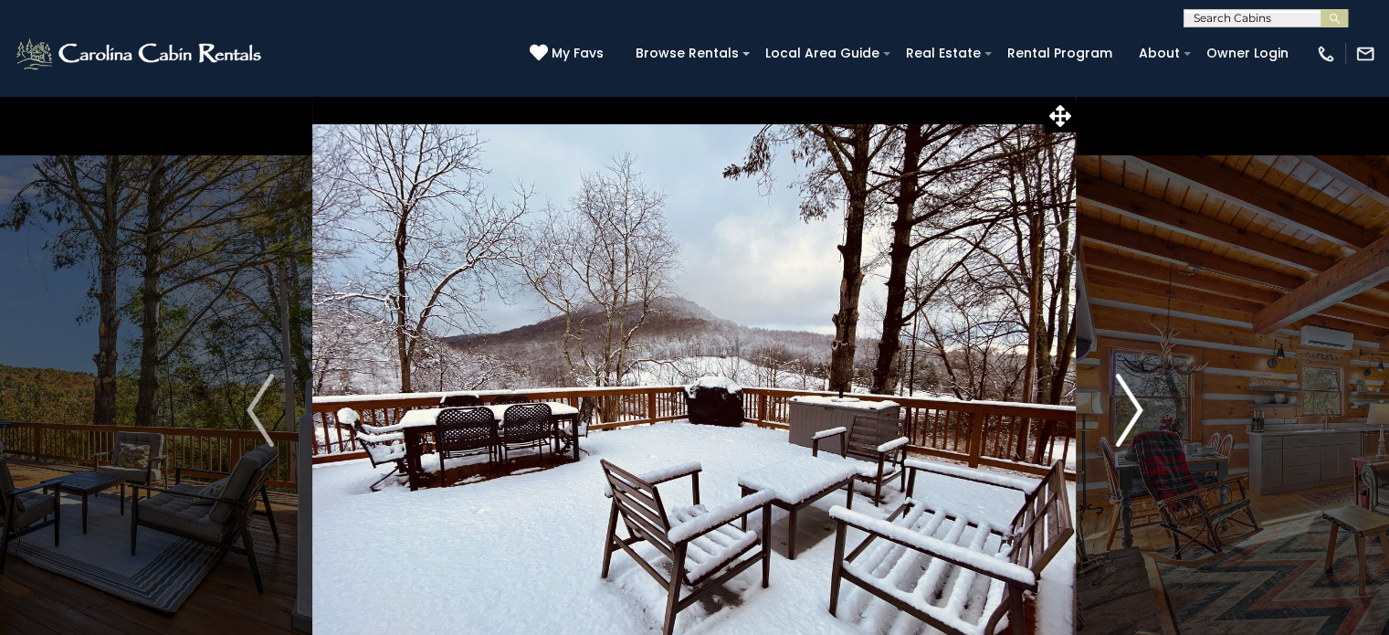
click at [1139, 399] on img "Next" at bounding box center [1128, 409] width 27 height 73
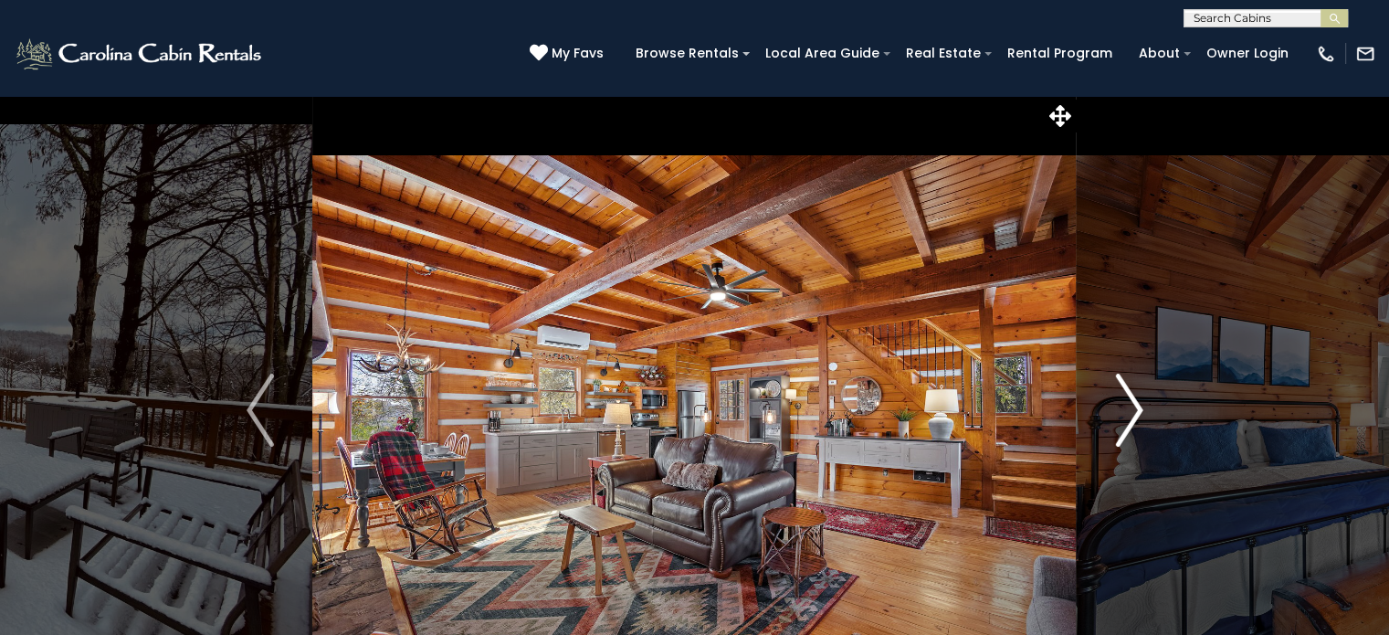
click at [1139, 399] on img "Next" at bounding box center [1128, 409] width 27 height 73
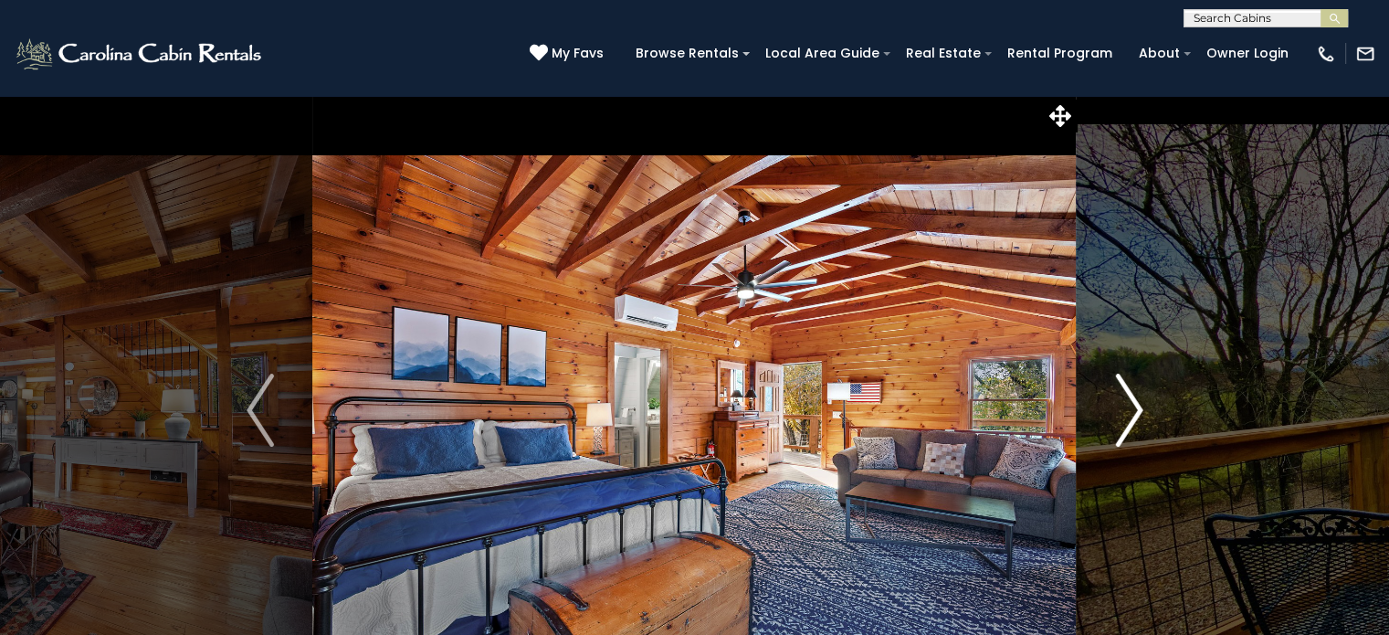
click at [1139, 399] on img "Next" at bounding box center [1128, 409] width 27 height 73
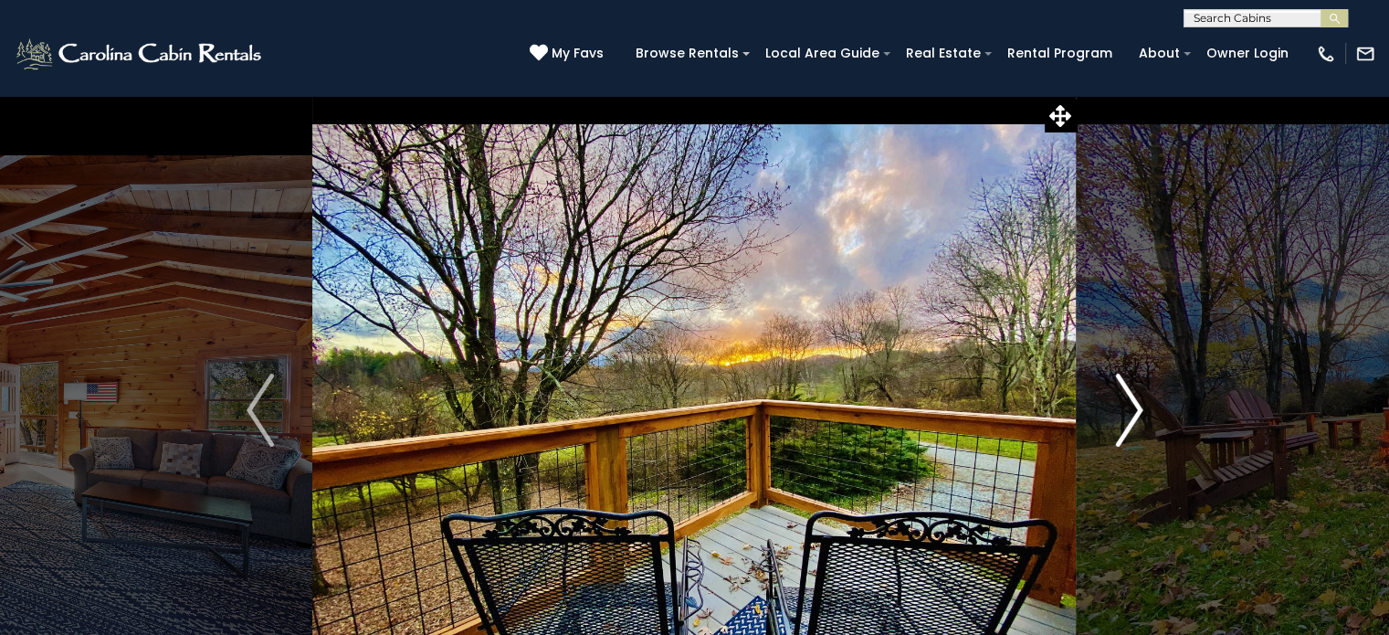
click at [1139, 399] on img "Next" at bounding box center [1128, 409] width 27 height 73
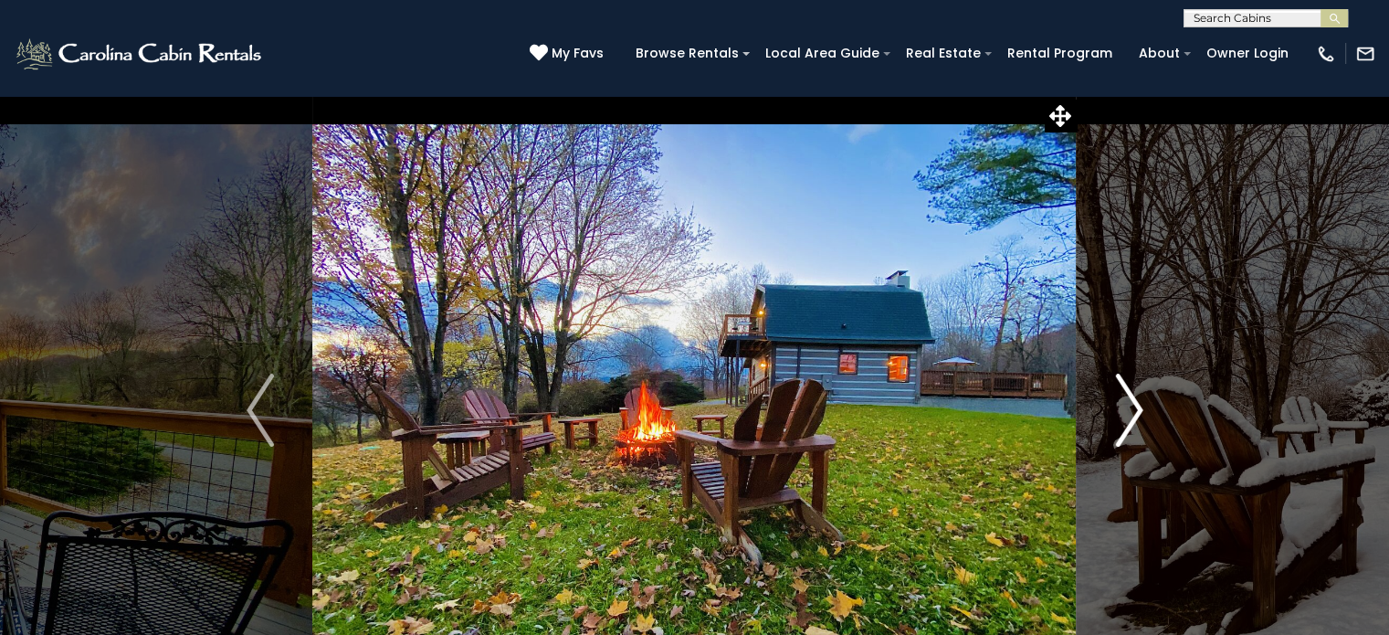
click at [1139, 399] on img "Next" at bounding box center [1128, 409] width 27 height 73
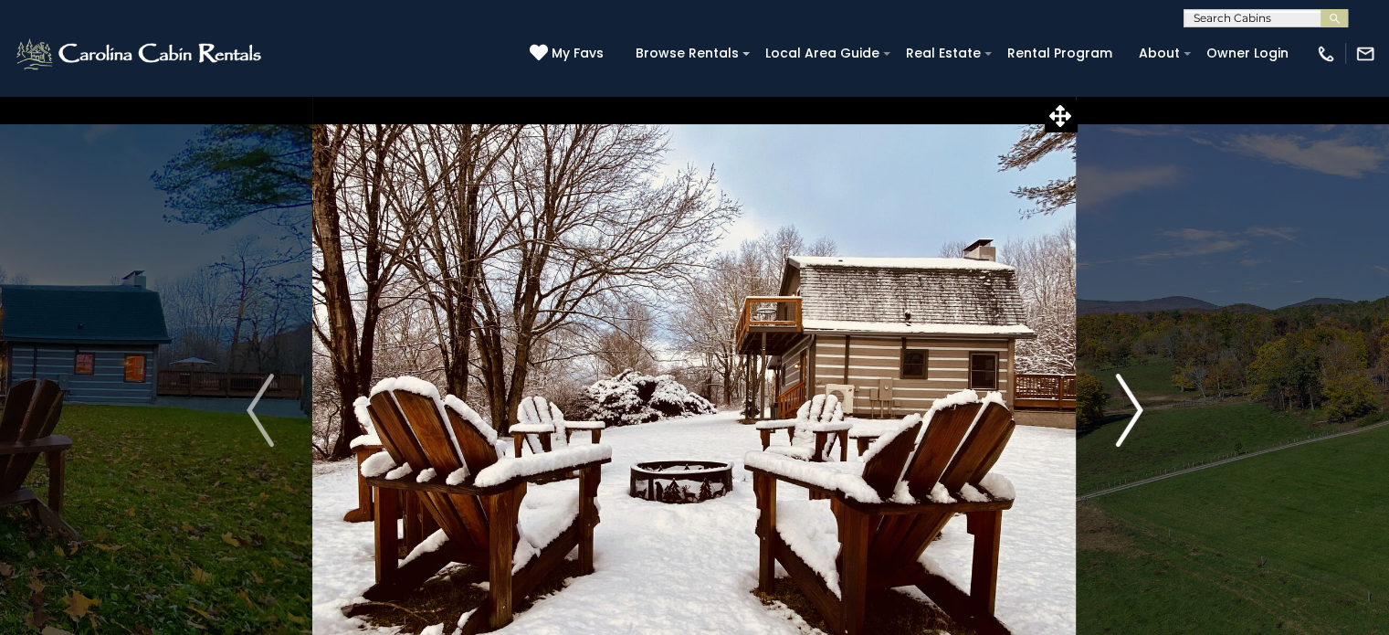
click at [1139, 399] on img "Next" at bounding box center [1128, 409] width 27 height 73
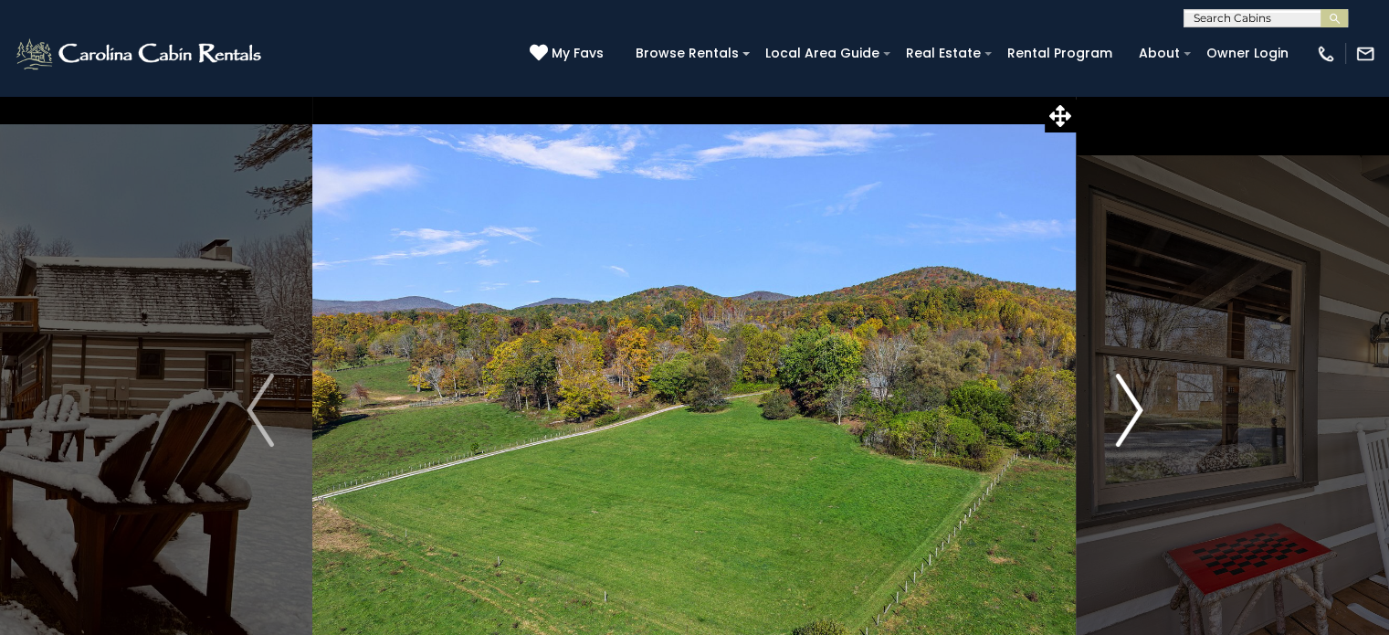
click at [1139, 399] on img "Next" at bounding box center [1128, 409] width 27 height 73
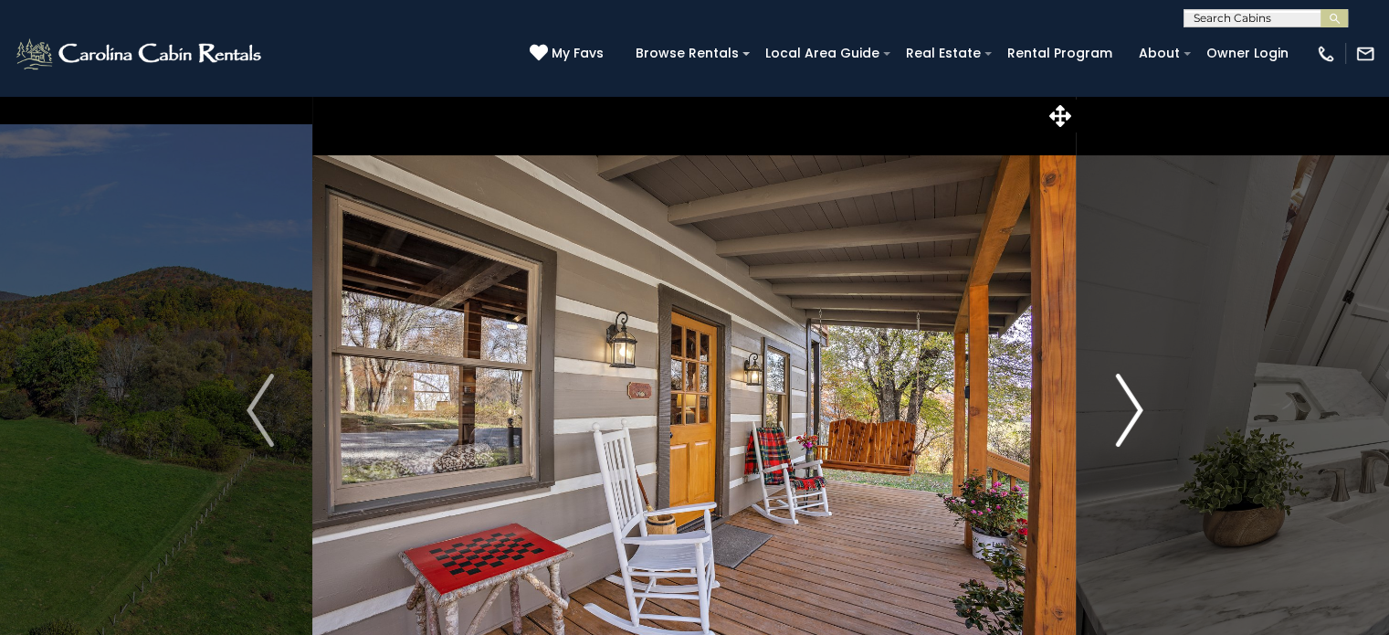
click at [1139, 399] on img "Next" at bounding box center [1128, 409] width 27 height 73
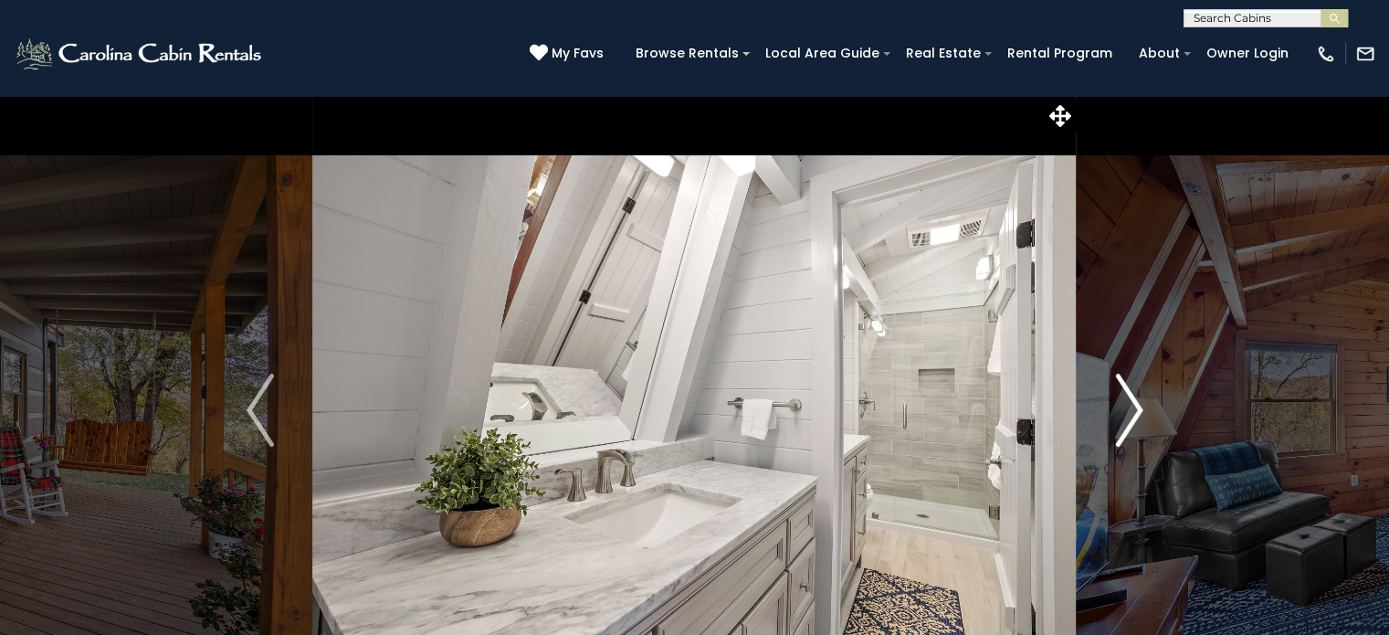
click at [1139, 399] on img "Next" at bounding box center [1128, 409] width 27 height 73
